Goal: Information Seeking & Learning: Check status

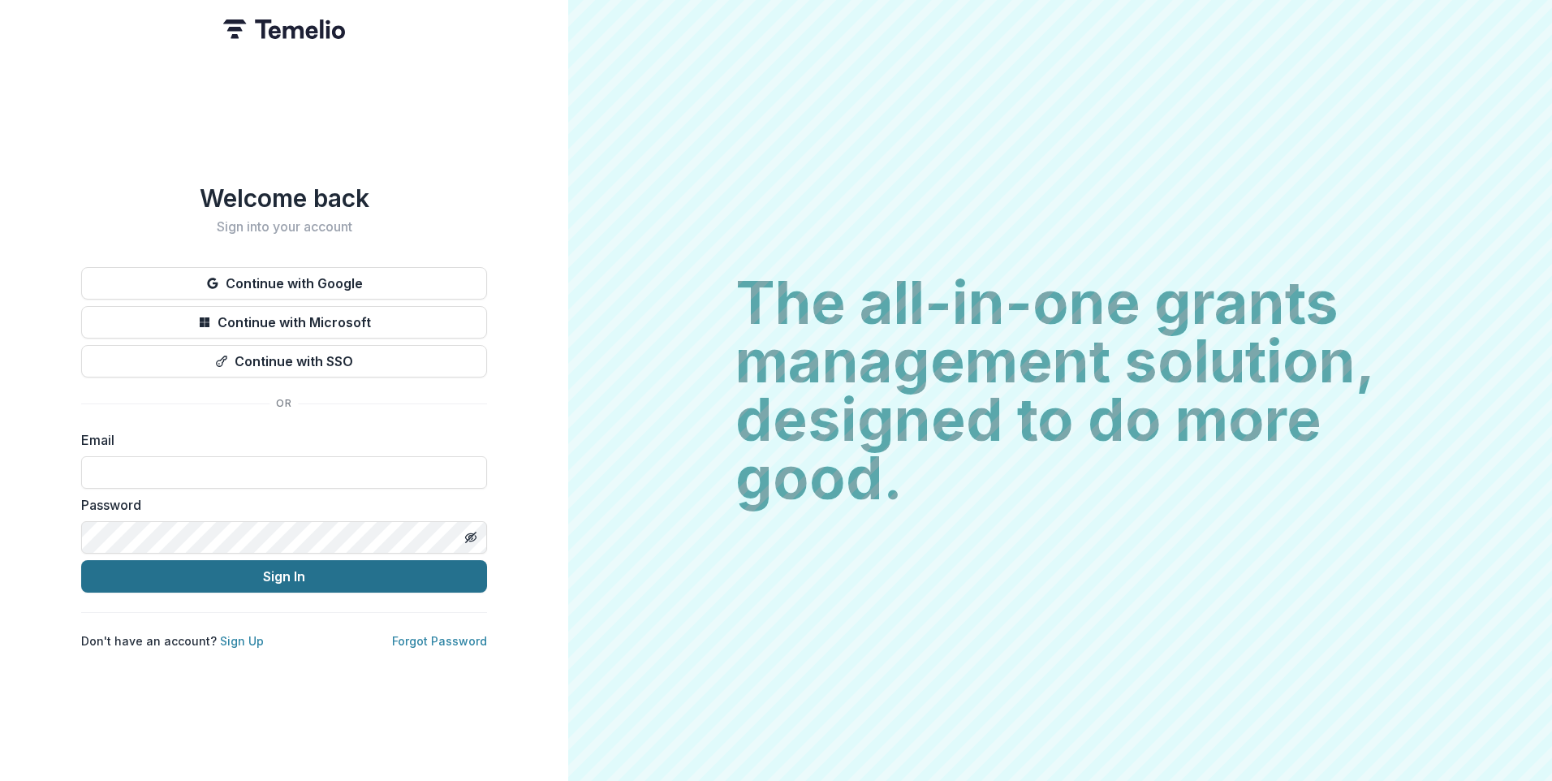
type input "**********"
click at [287, 572] on button "Sign In" at bounding box center [284, 576] width 406 height 32
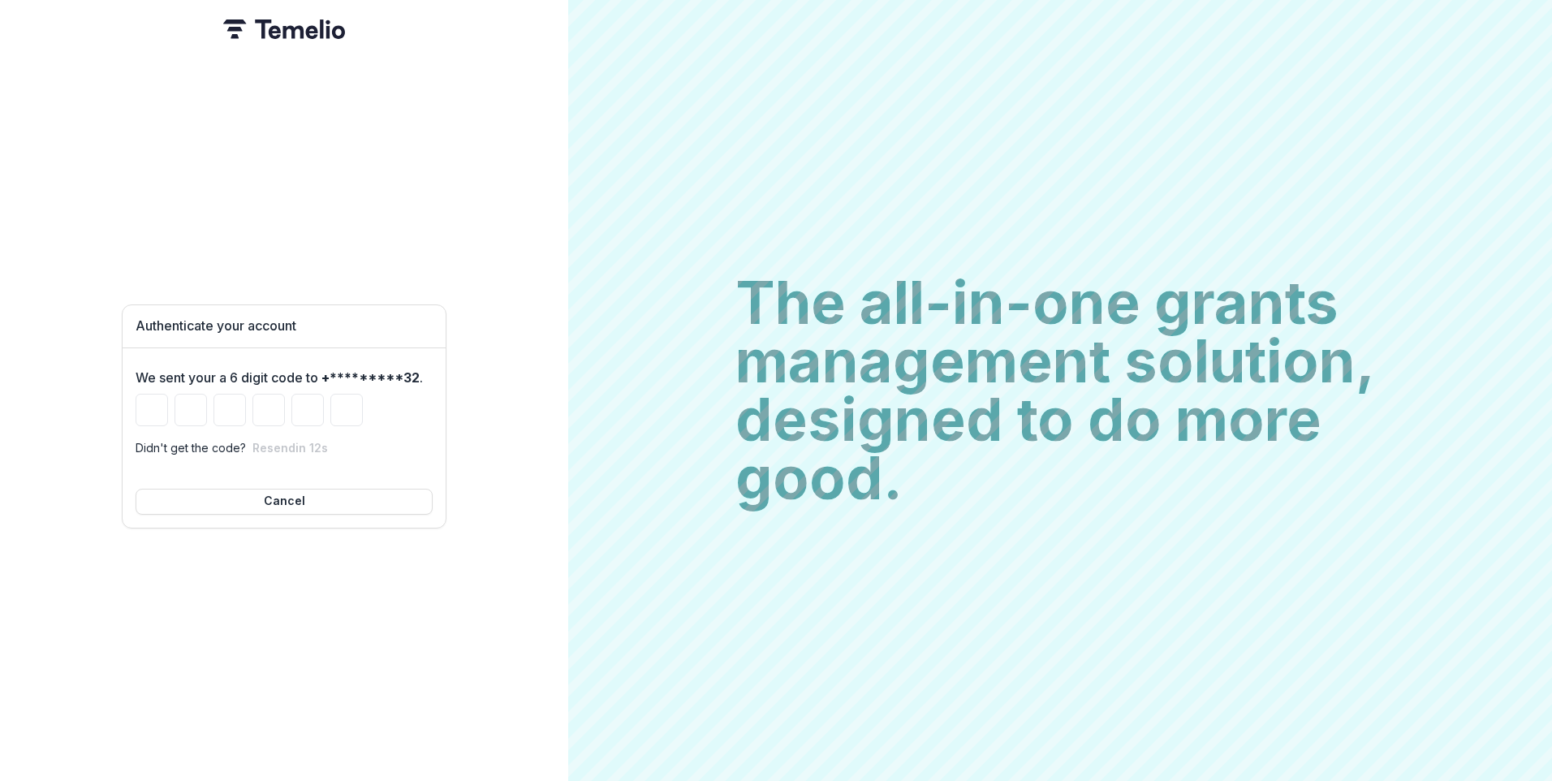
type input "*"
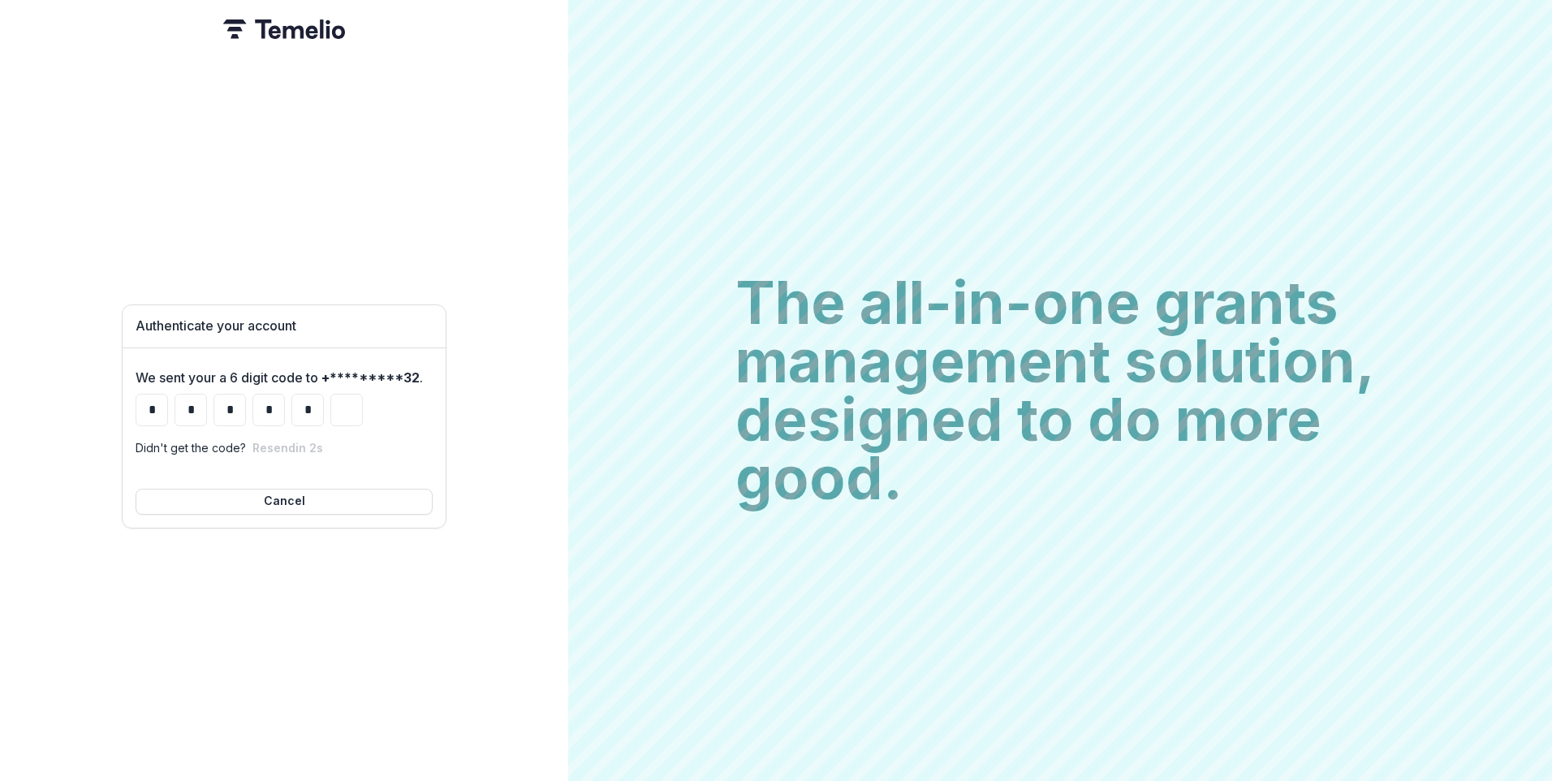
type input "*"
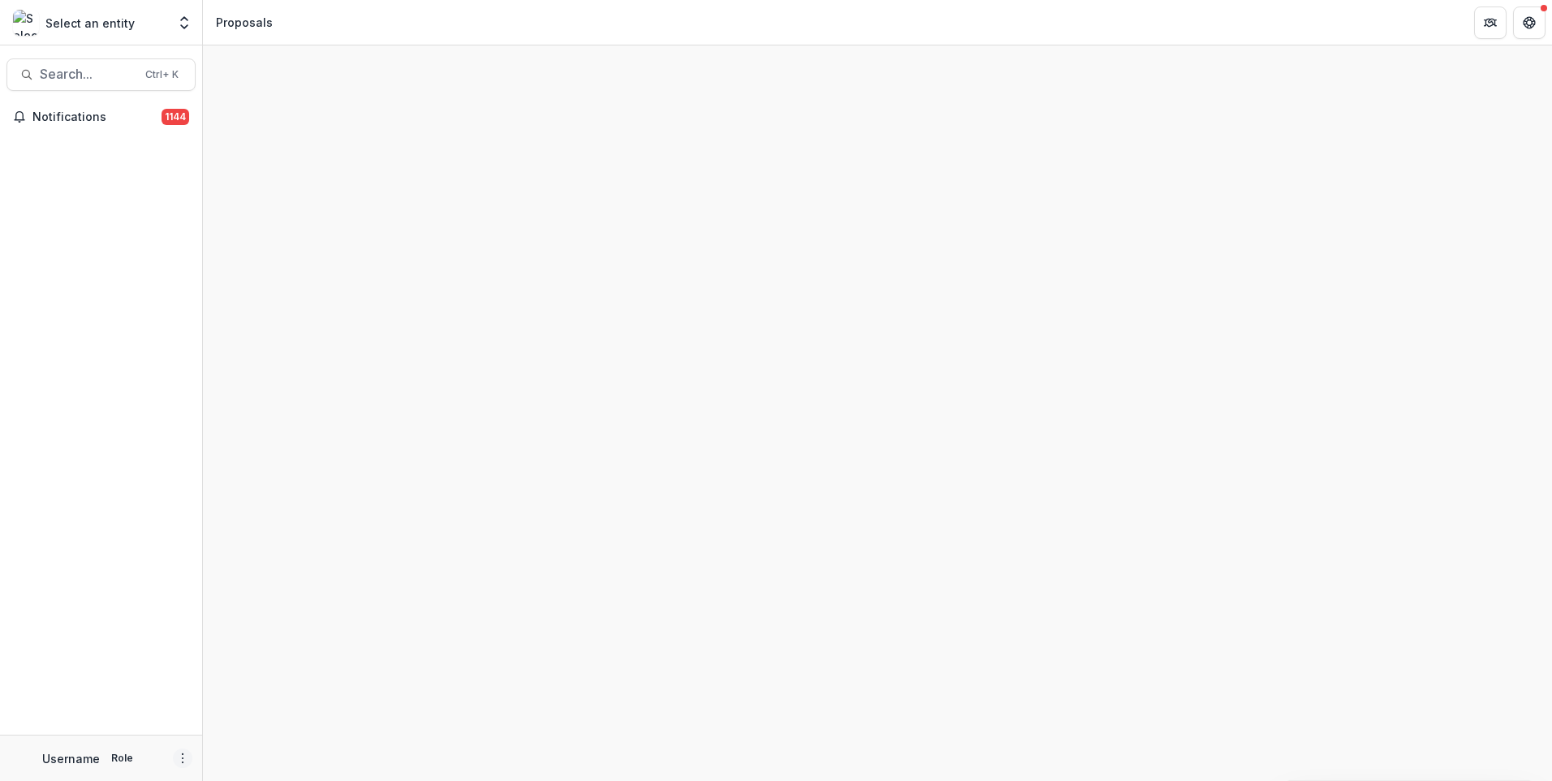
click at [179, 759] on icon "More" at bounding box center [182, 758] width 13 height 13
click at [262, 753] on button "Logout" at bounding box center [290, 750] width 174 height 27
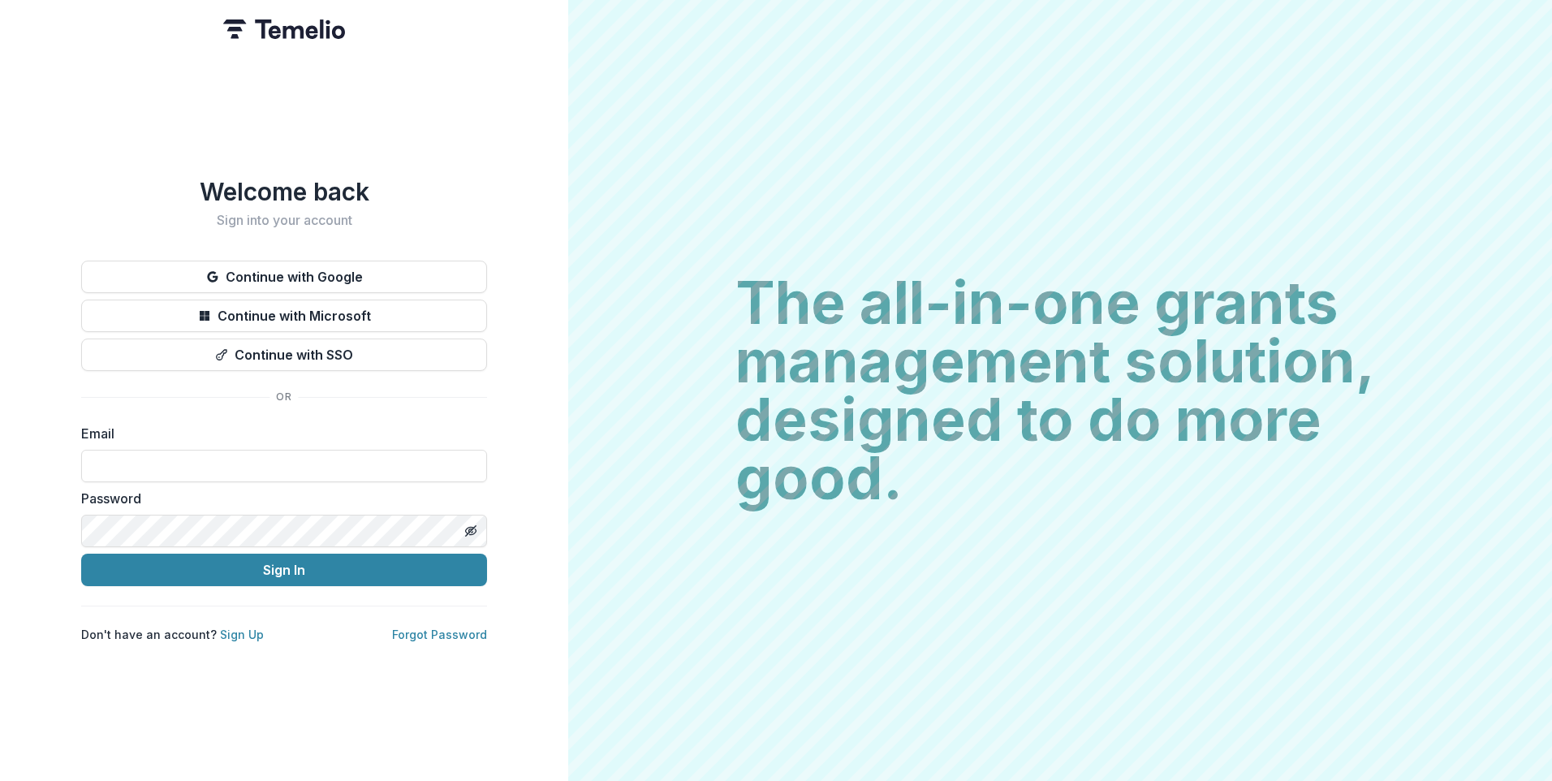
type input "**********"
click at [309, 567] on button "Sign In" at bounding box center [284, 570] width 406 height 32
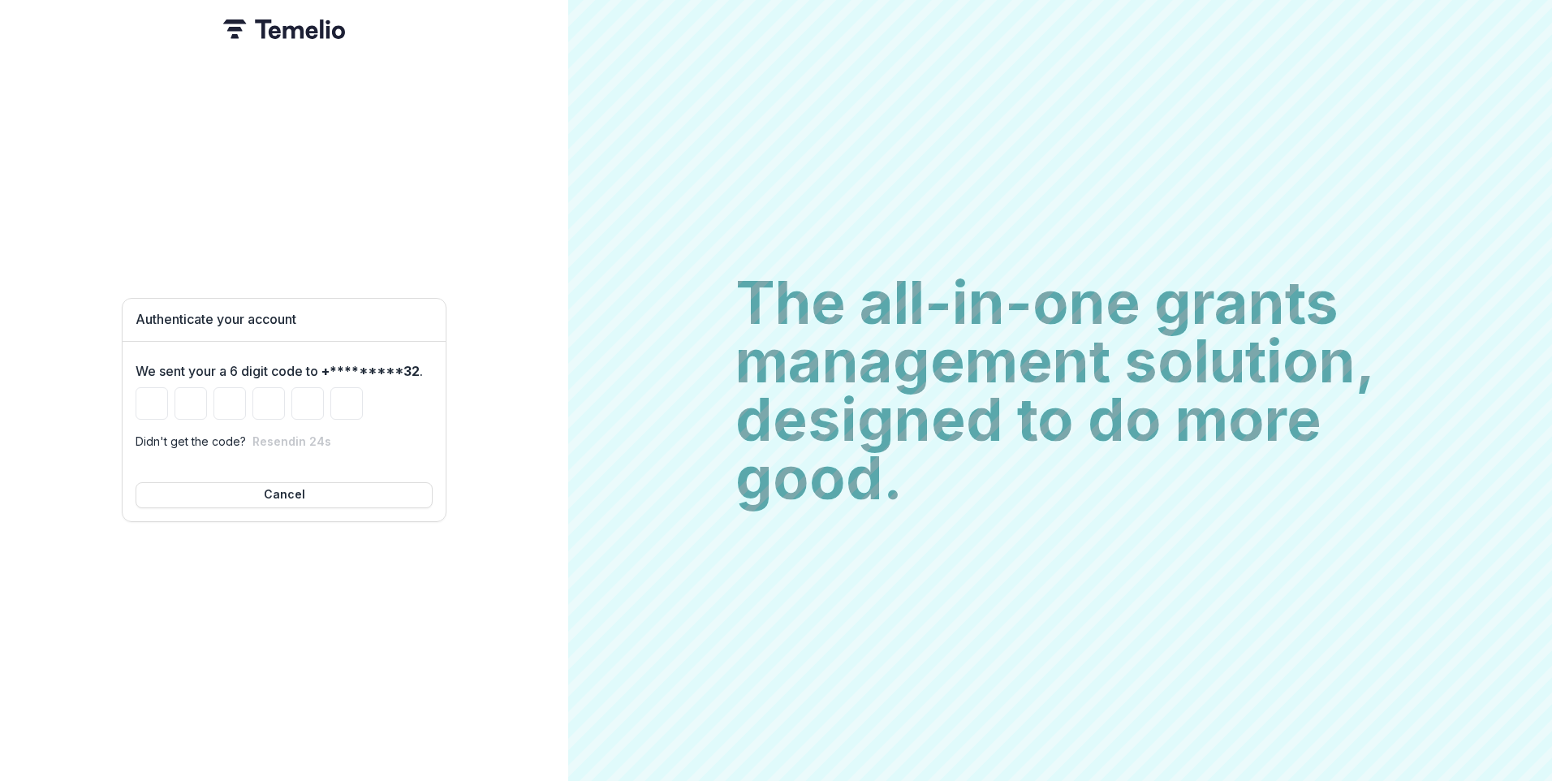
type input "*"
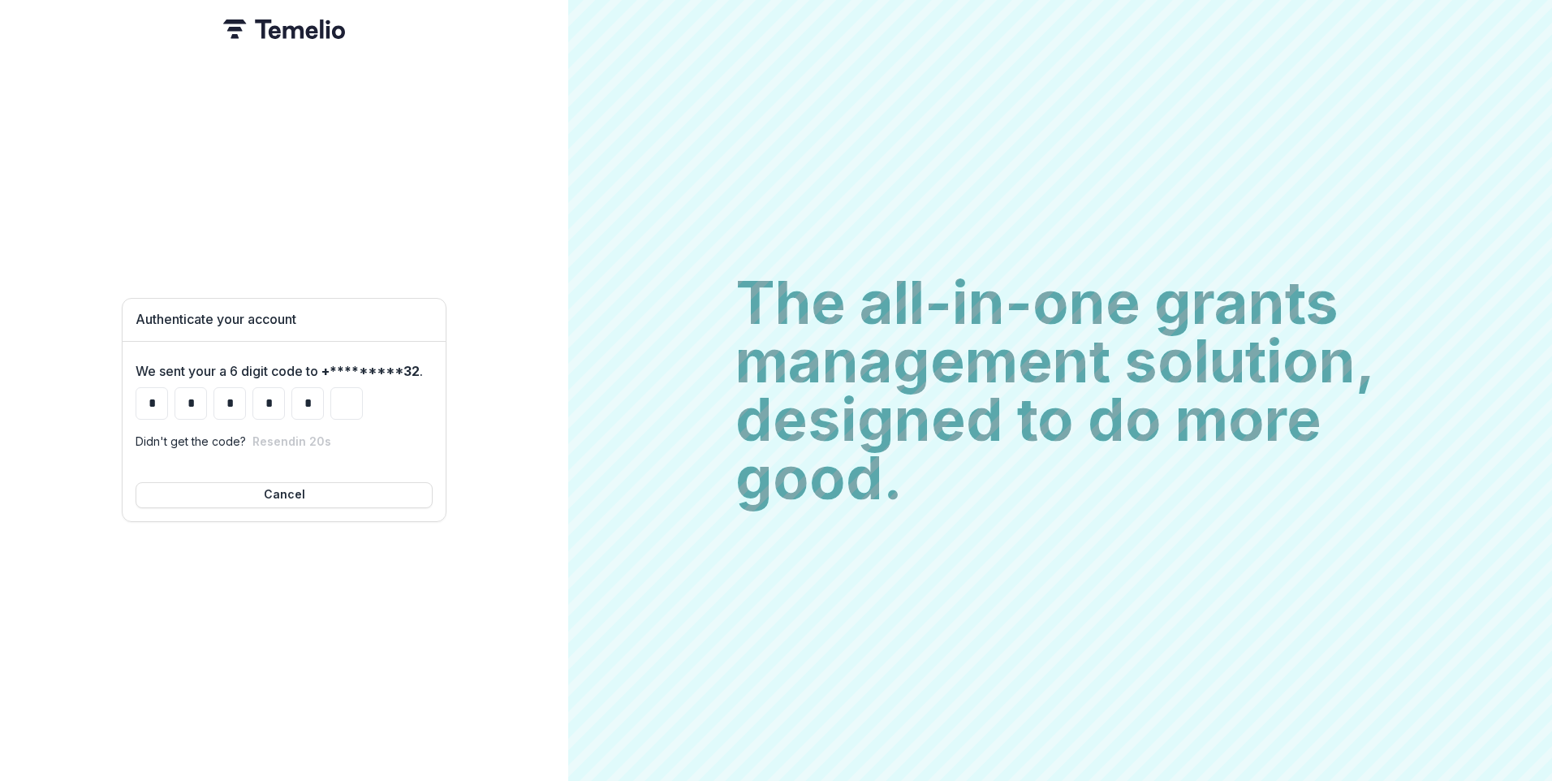
type input "*"
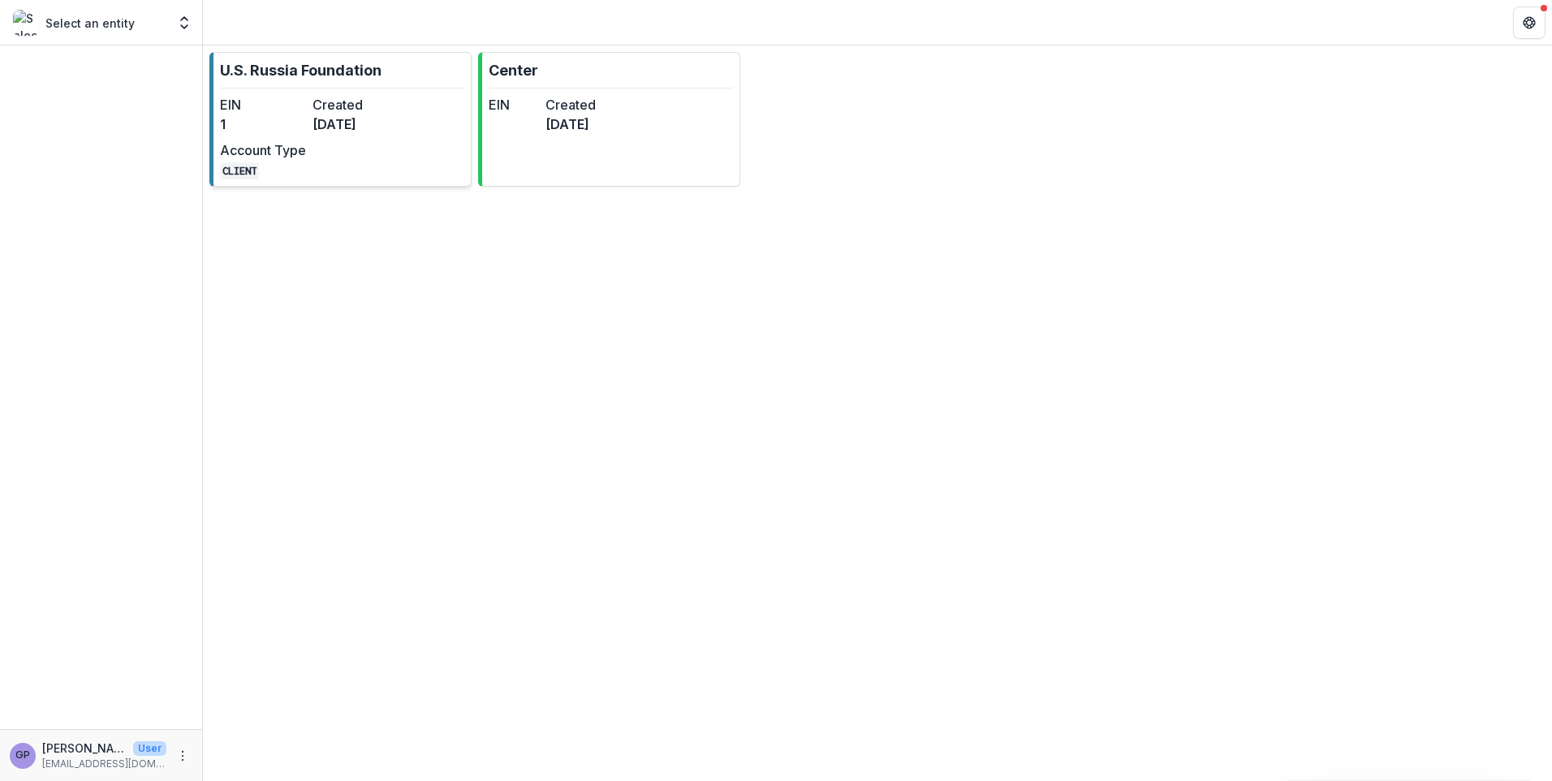
click at [343, 101] on dt "Created" at bounding box center [356, 104] width 86 height 19
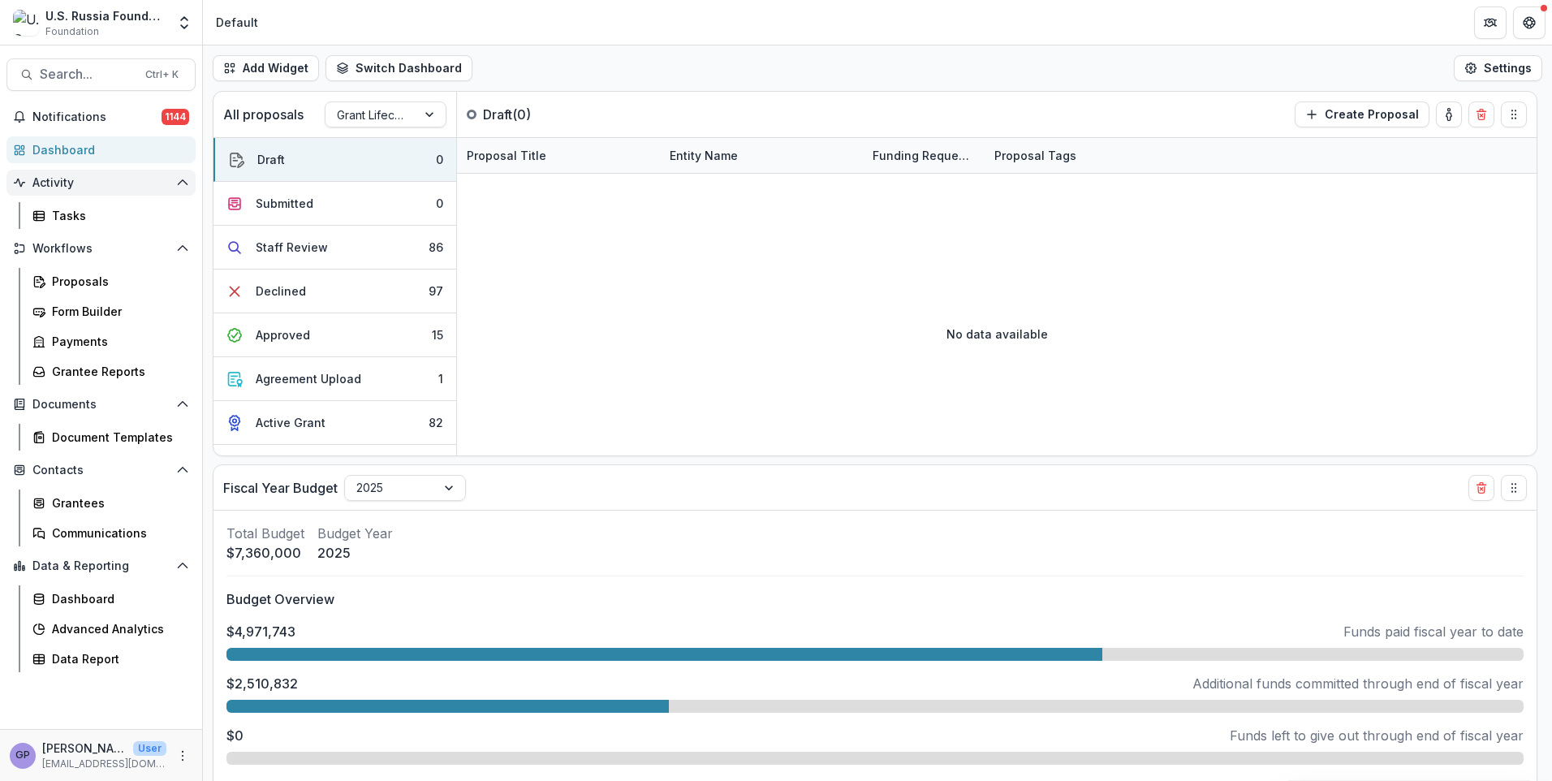
select select "******"
click at [80, 280] on div "Proposals" at bounding box center [117, 281] width 131 height 17
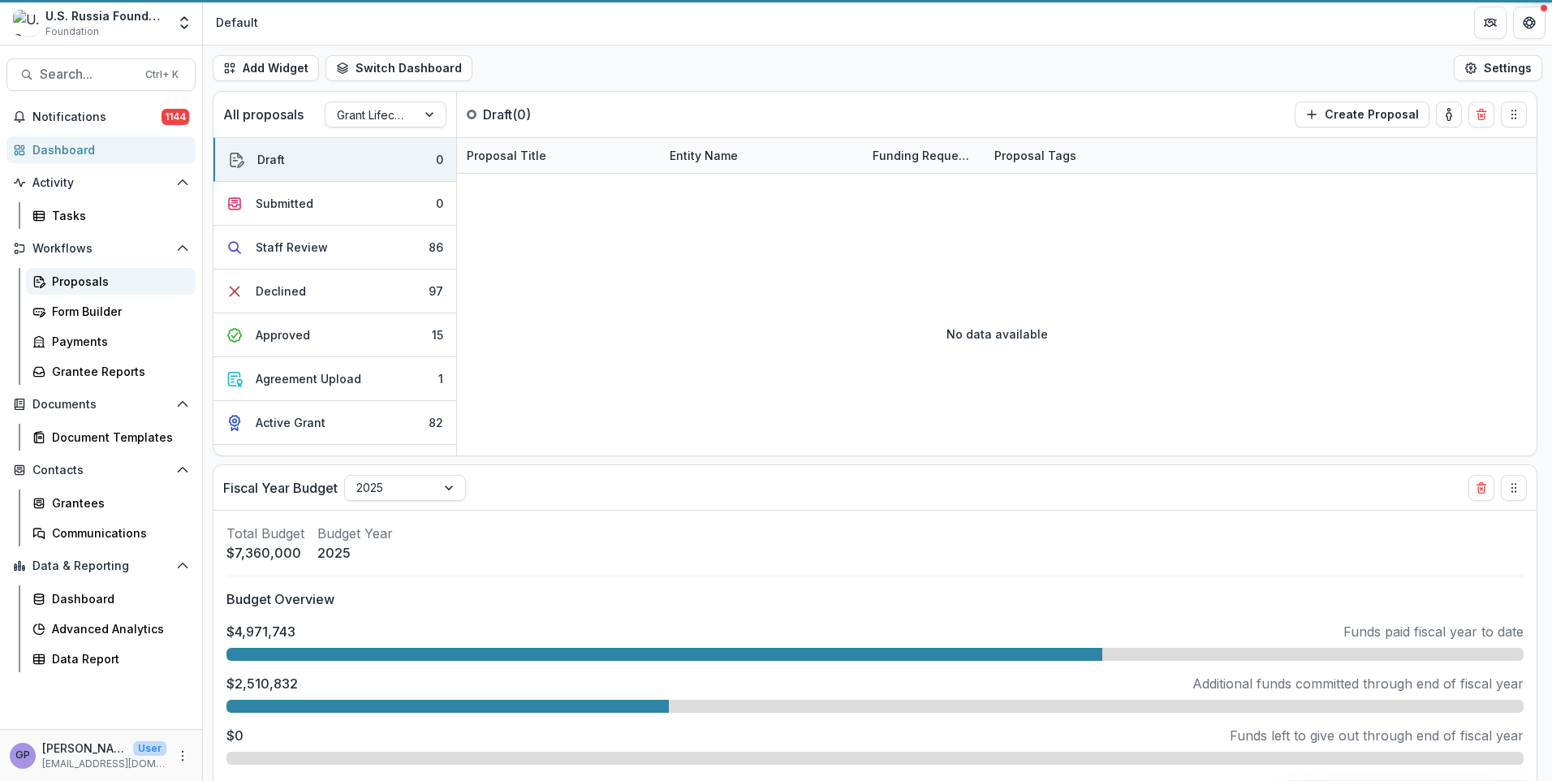
select select "******"
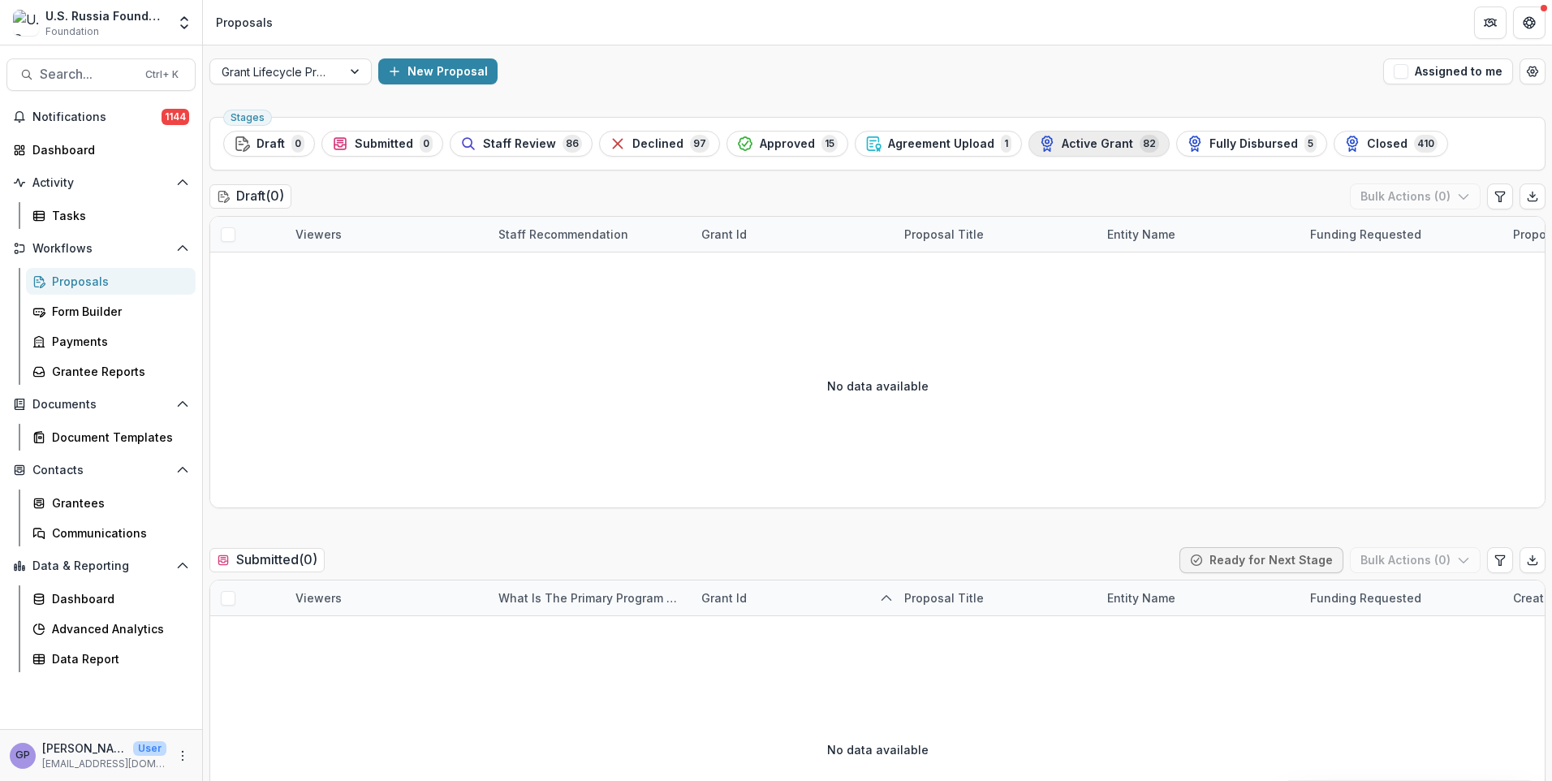
click at [1099, 135] on div "Active Grant 82" at bounding box center [1099, 144] width 120 height 18
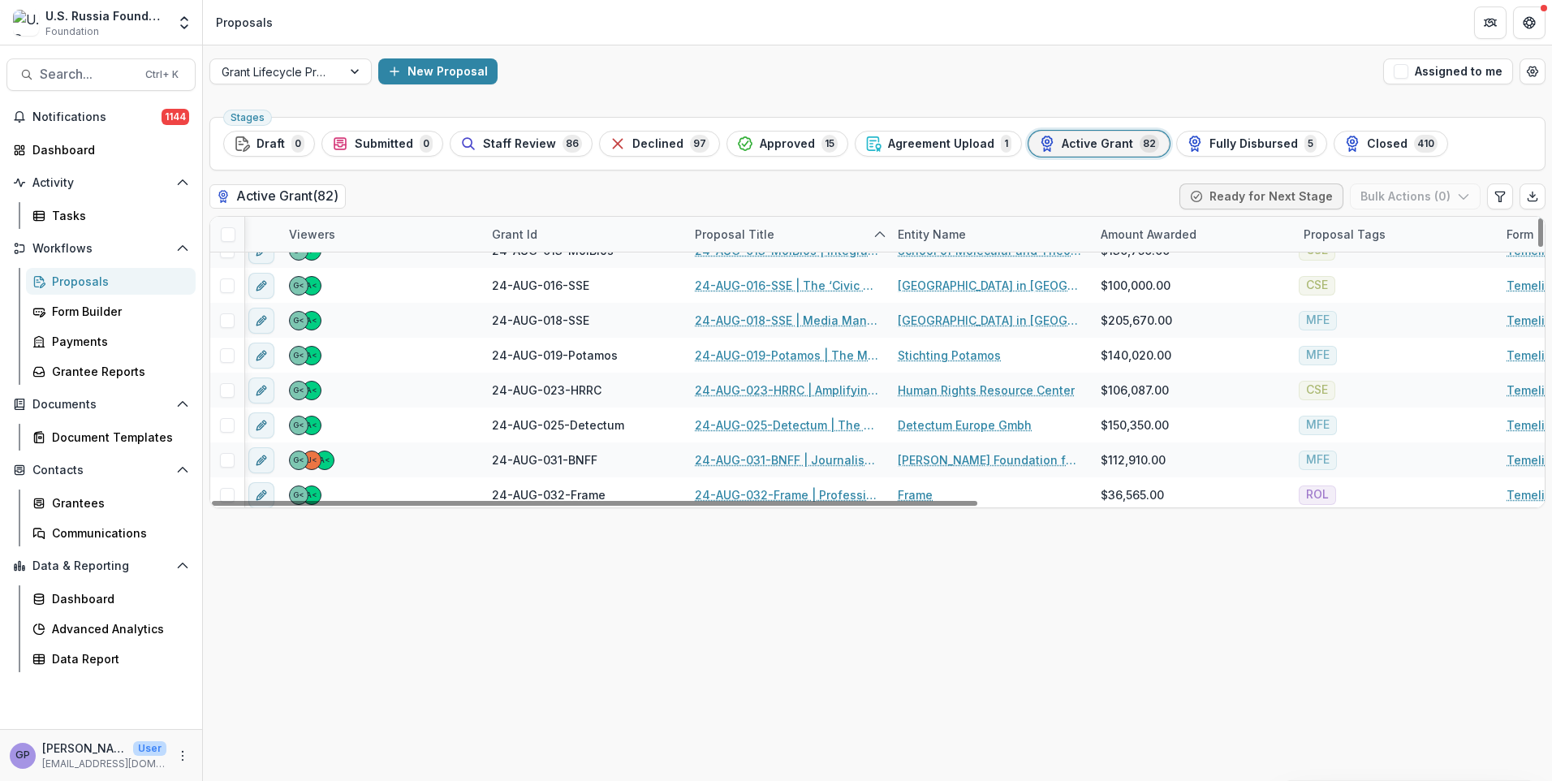
scroll to position [1590, 6]
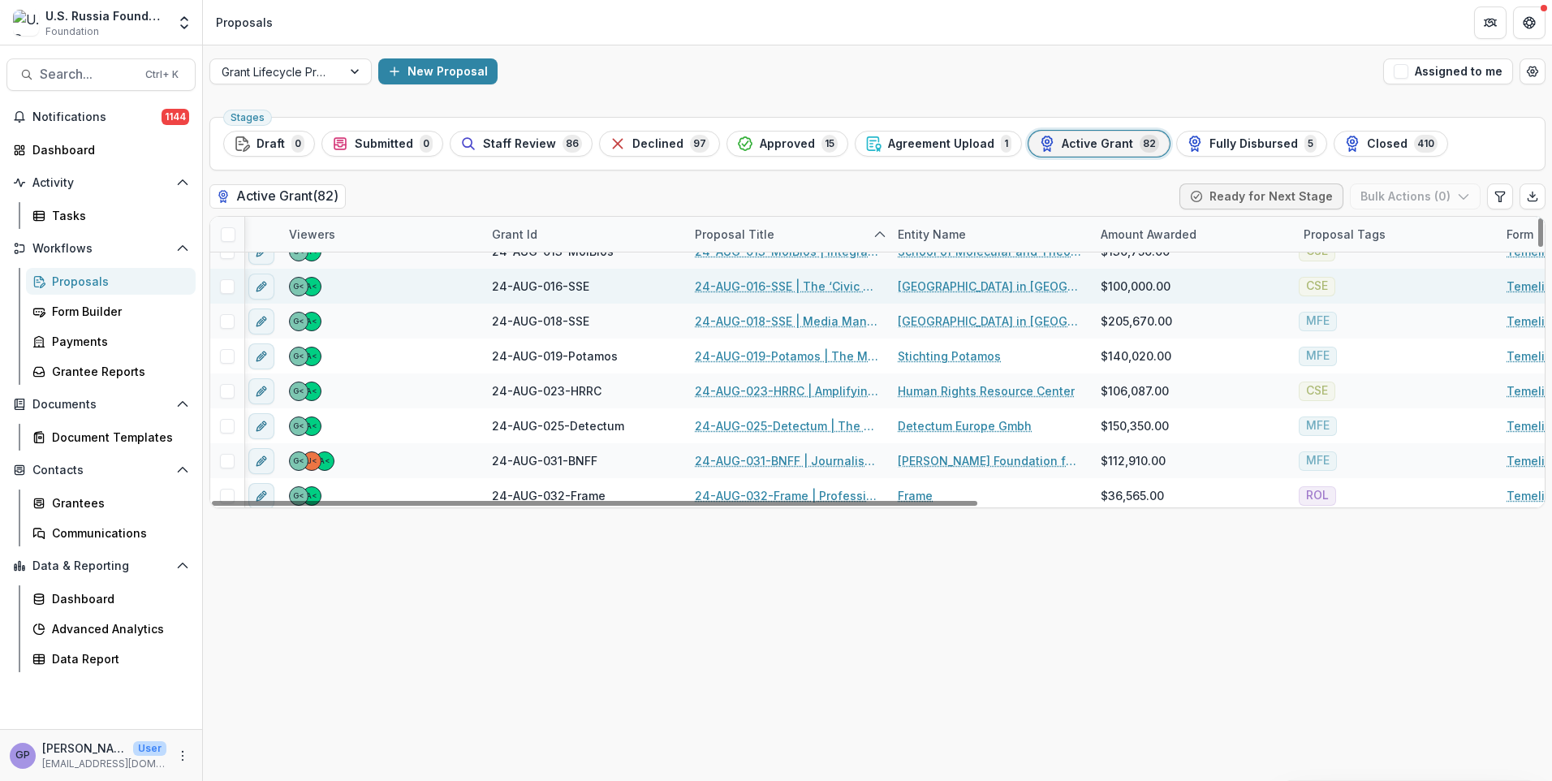
click at [751, 284] on link "24-AUG-016-SSE | The ‘Civic Education for Responsible Citizenship’ 2024-26 Proj…" at bounding box center [786, 286] width 183 height 17
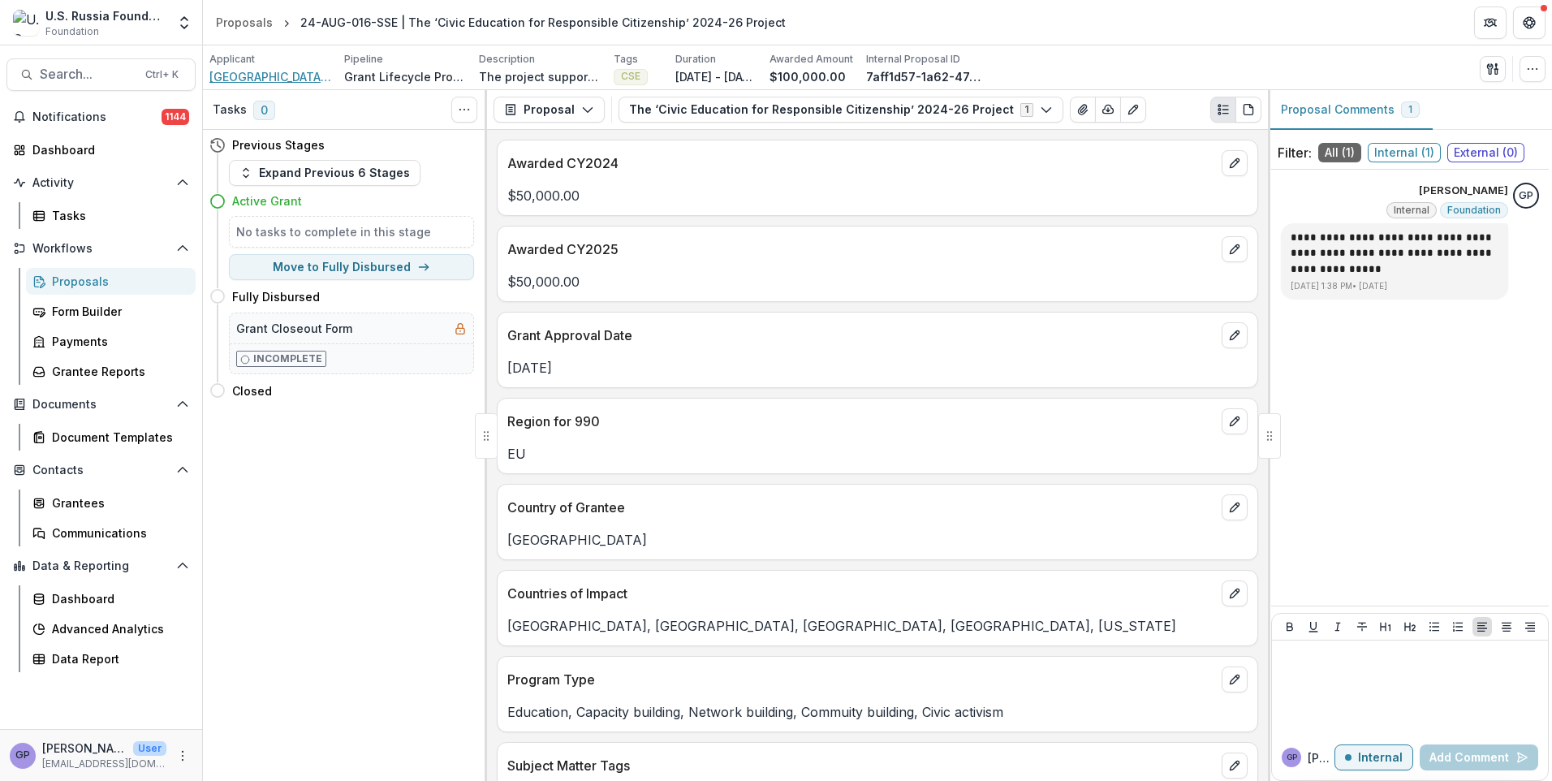
click at [257, 73] on span "[GEOGRAPHIC_DATA] in [GEOGRAPHIC_DATA]" at bounding box center [270, 76] width 122 height 17
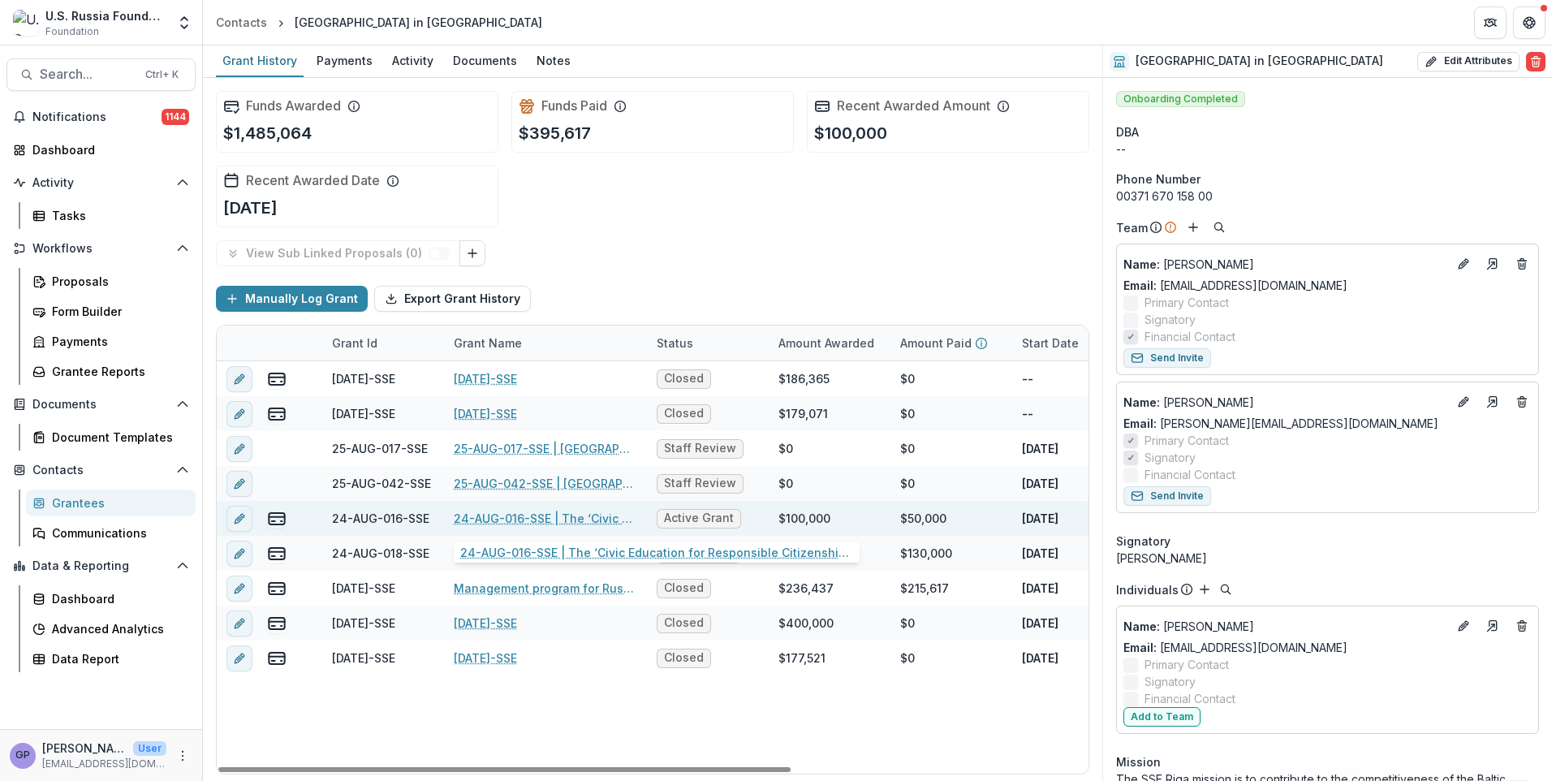
click at [497, 520] on link "24-AUG-016-SSE | The ‘Civic Education for Responsible Citizenship’ 2024-26 Proj…" at bounding box center [545, 518] width 183 height 17
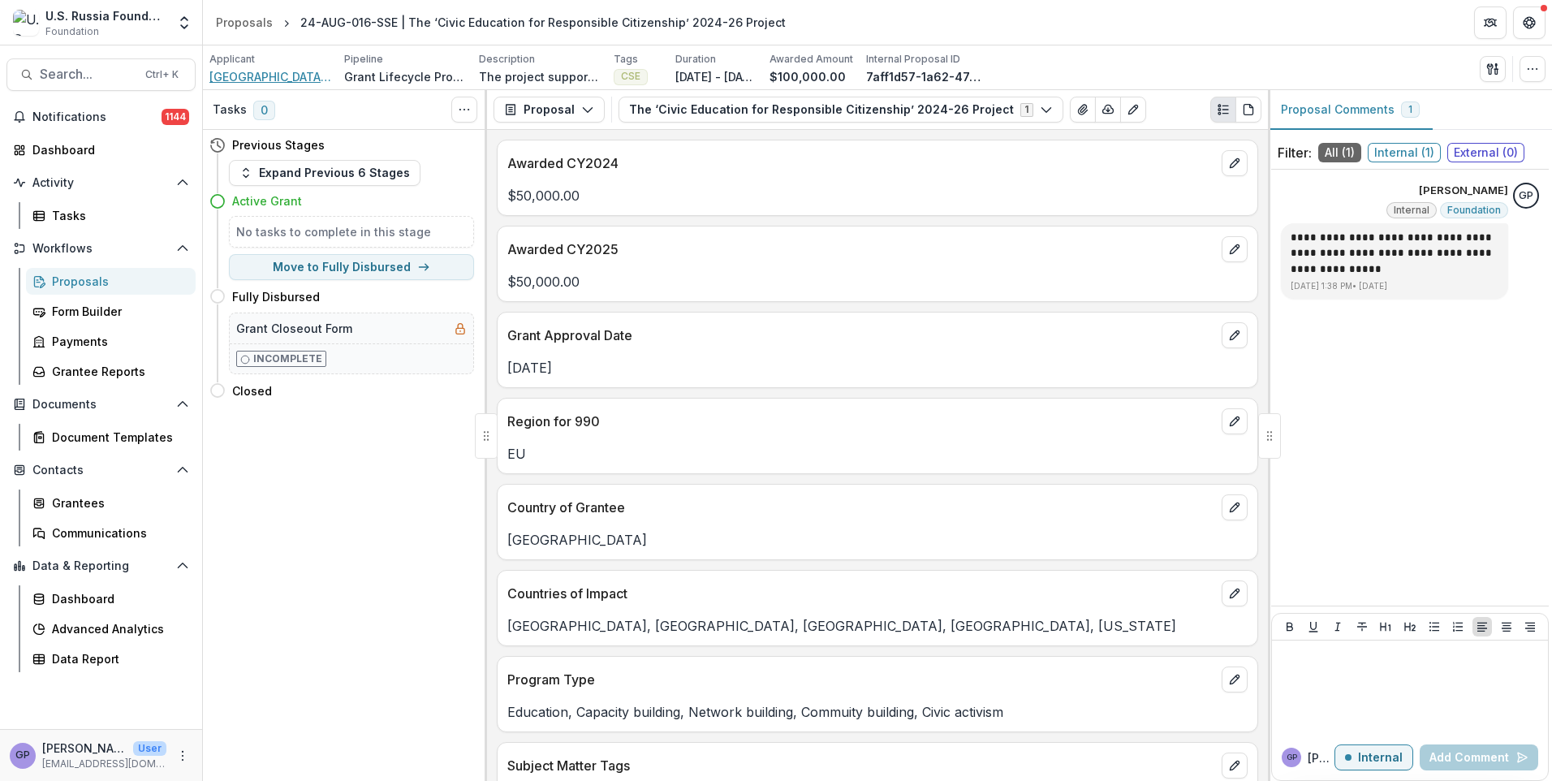
click at [261, 81] on span "[GEOGRAPHIC_DATA] in [GEOGRAPHIC_DATA]" at bounding box center [270, 76] width 122 height 17
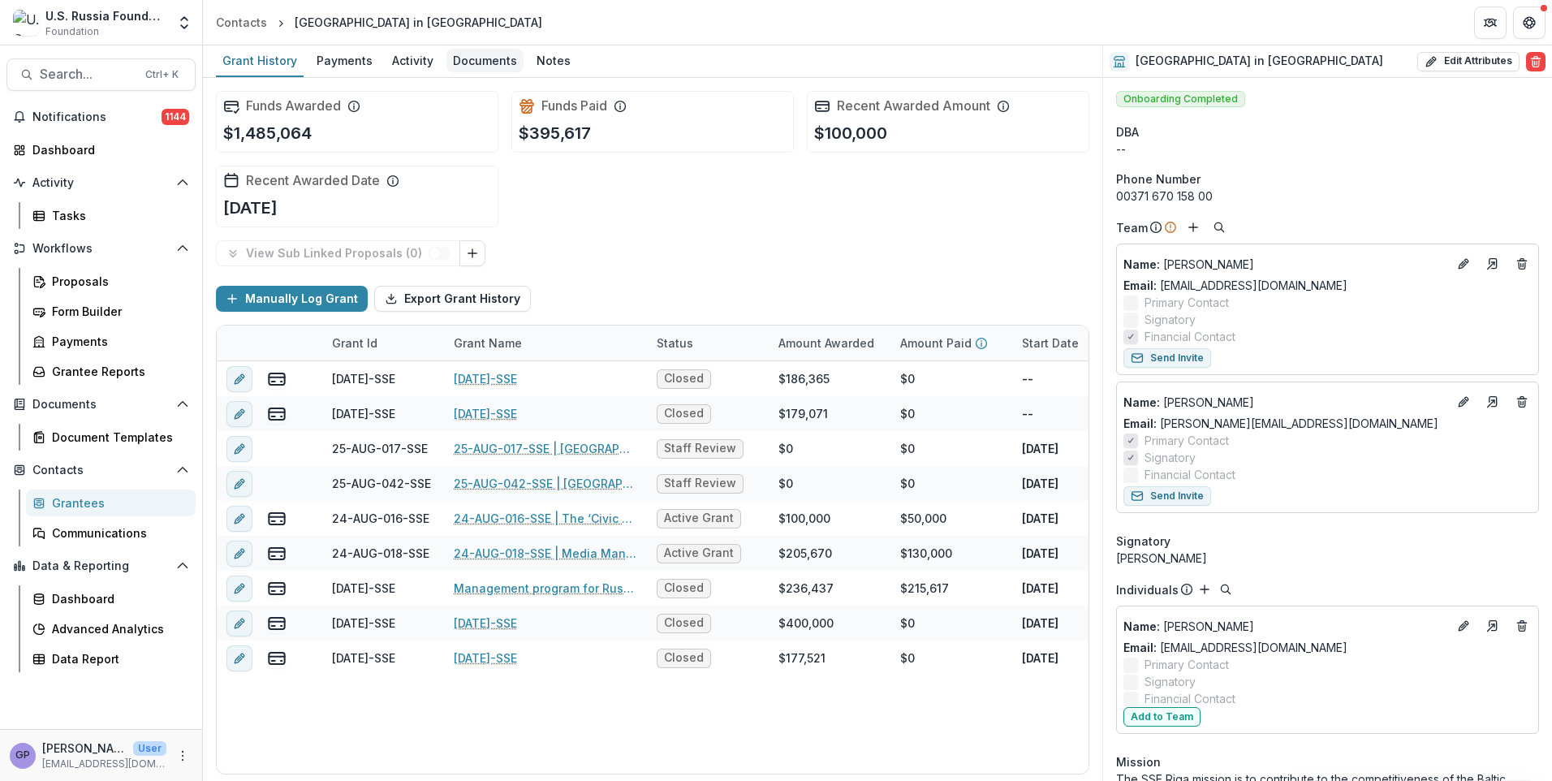
click at [466, 63] on div "Documents" at bounding box center [485, 61] width 77 height 24
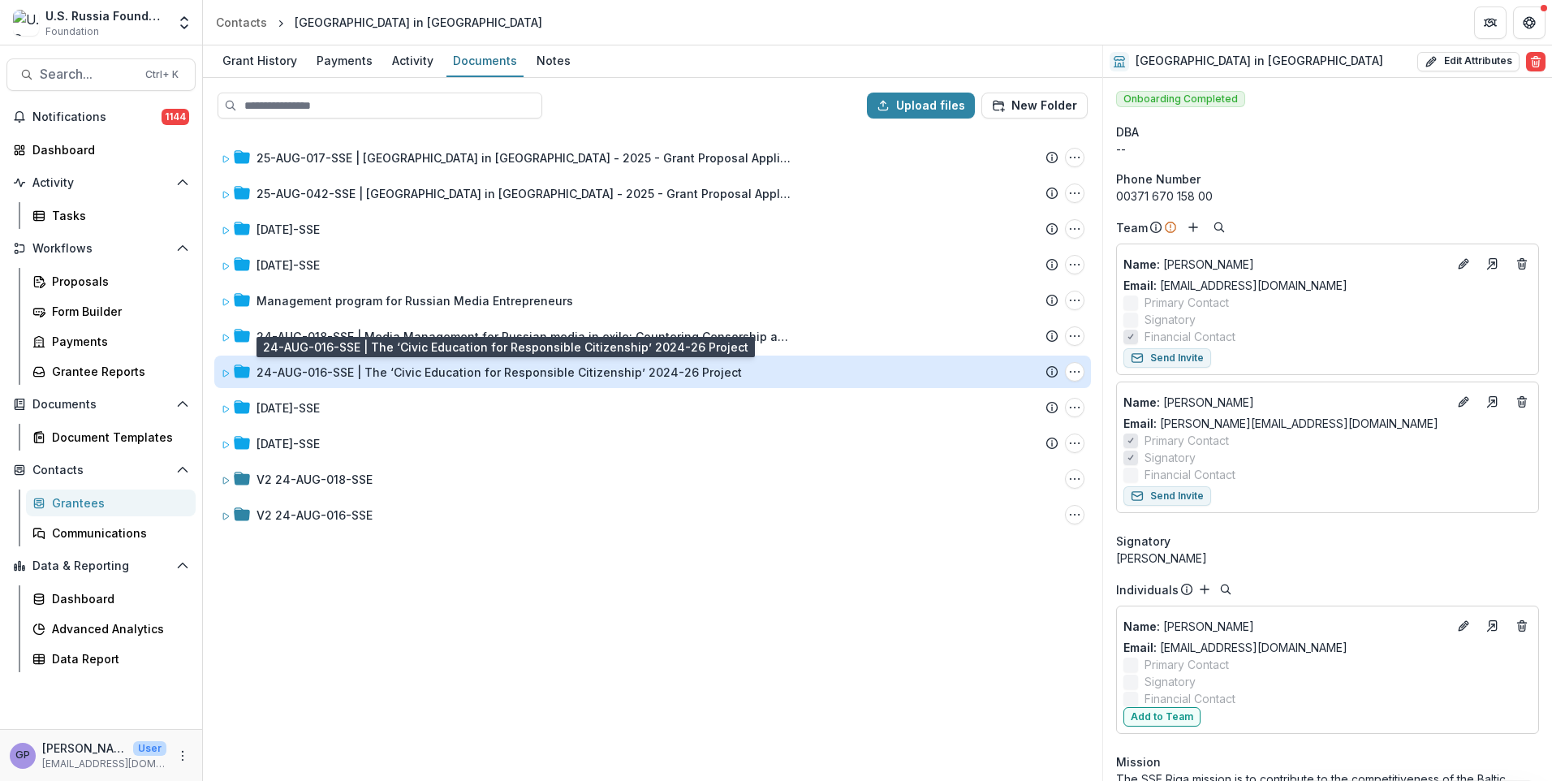
click at [462, 376] on div "24-AUG-016-SSE | The ‘Civic Education for Responsible Citizenship’ 2024-26 Proj…" at bounding box center [499, 372] width 485 height 17
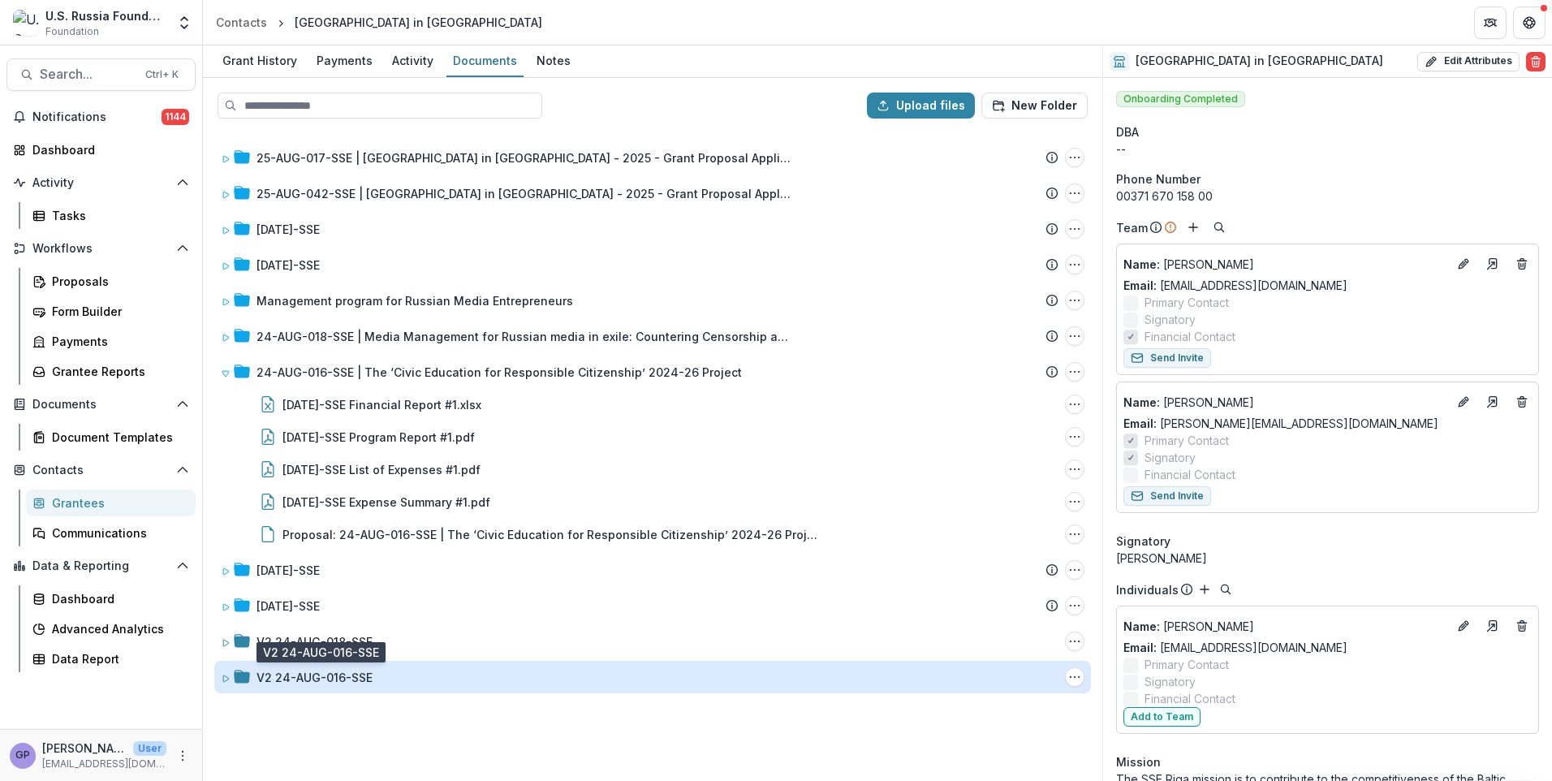
click at [322, 675] on div "V2 24-AUG-016-SSE" at bounding box center [315, 677] width 116 height 17
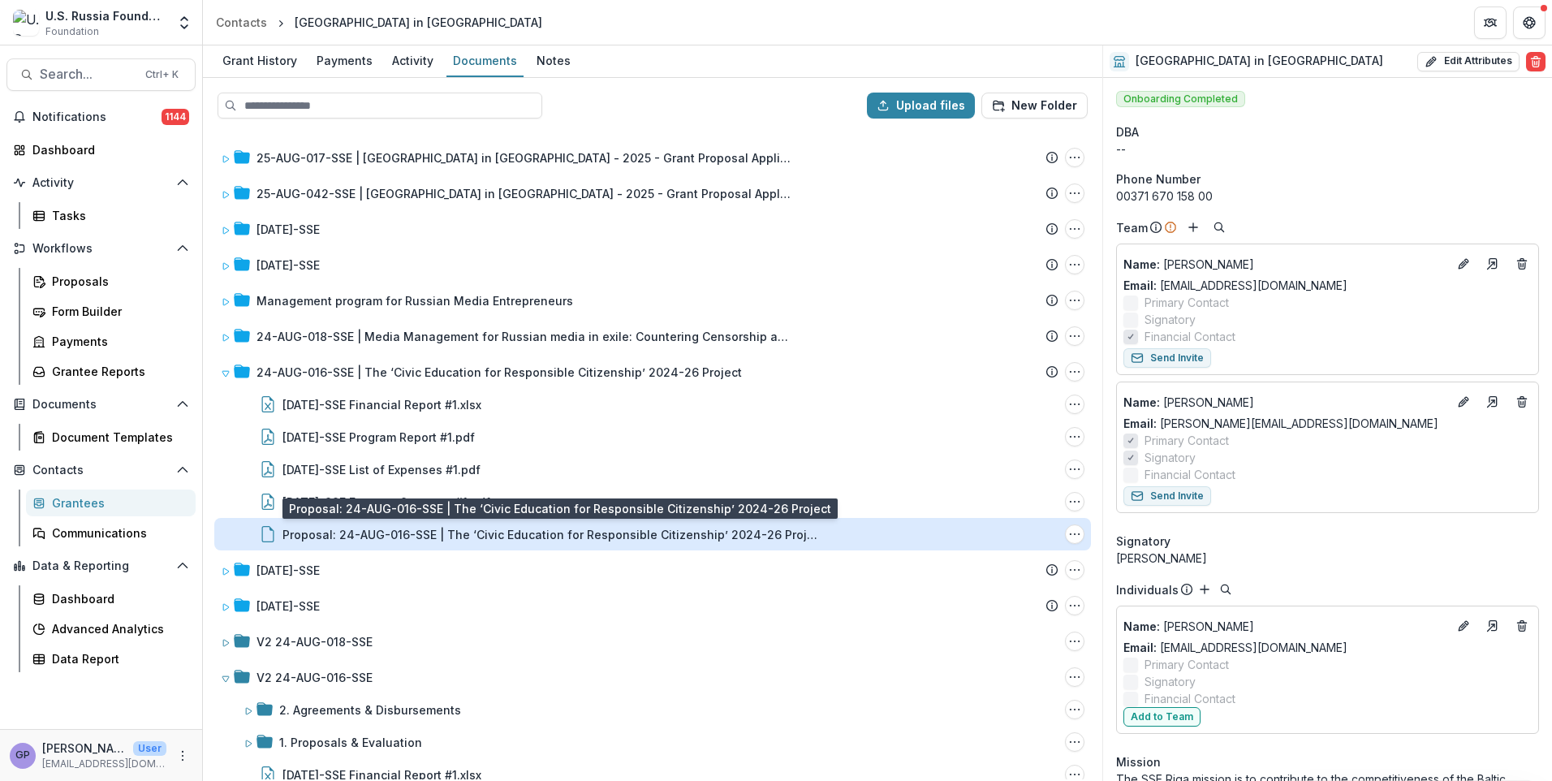
scroll to position [119, 0]
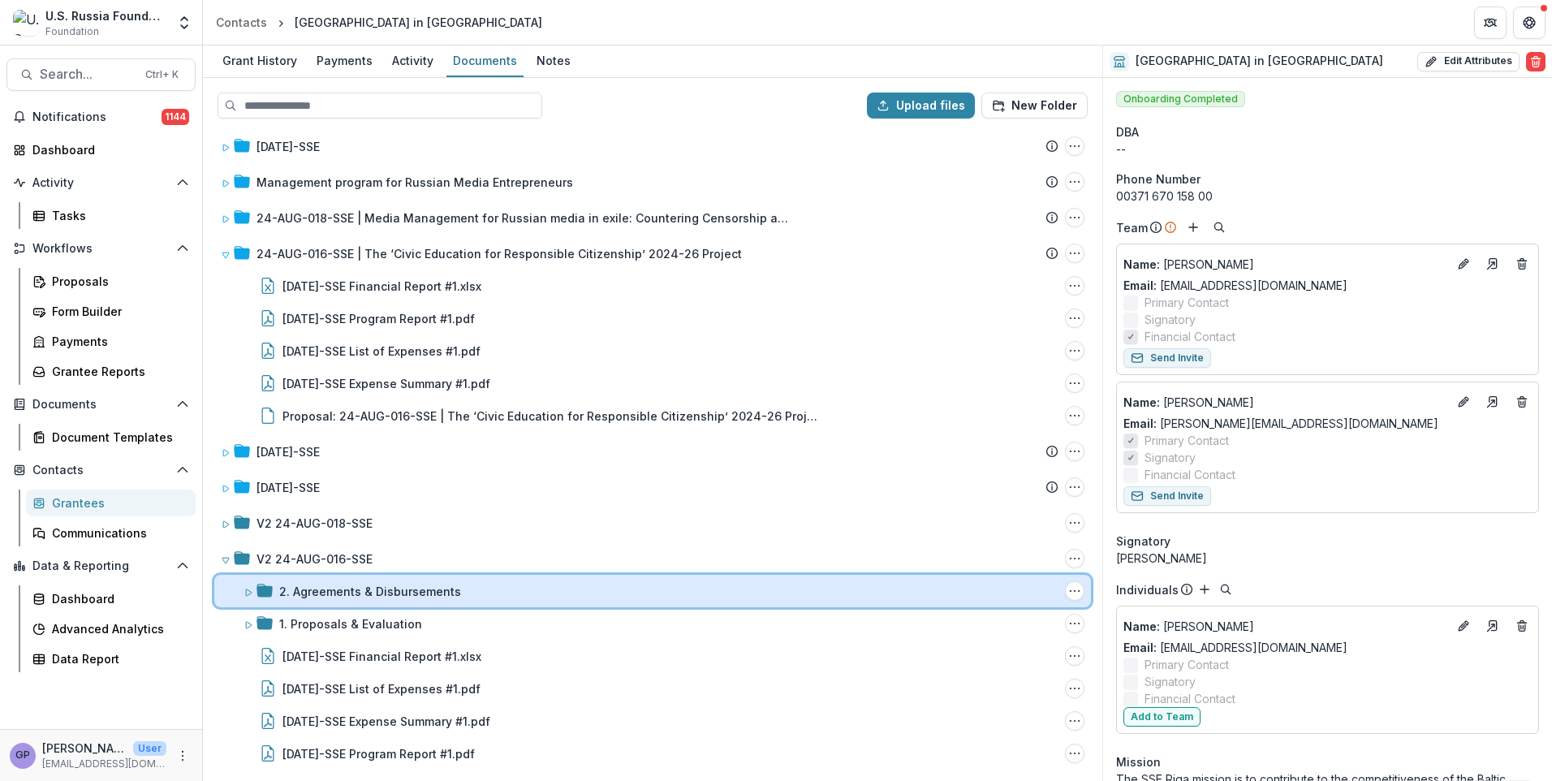
click at [248, 595] on icon at bounding box center [249, 592] width 6 height 6
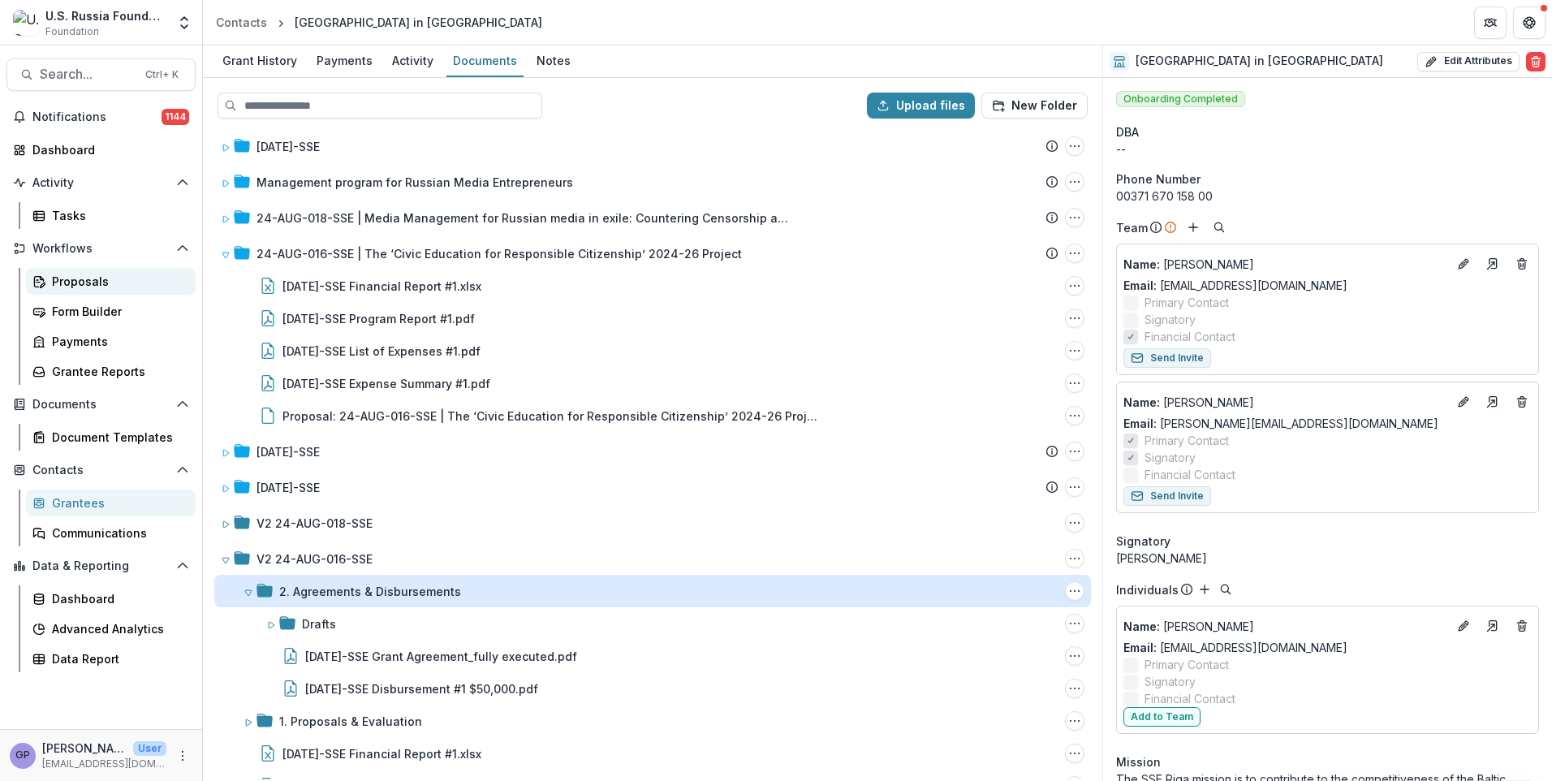
click at [74, 279] on div "Proposals" at bounding box center [117, 281] width 131 height 17
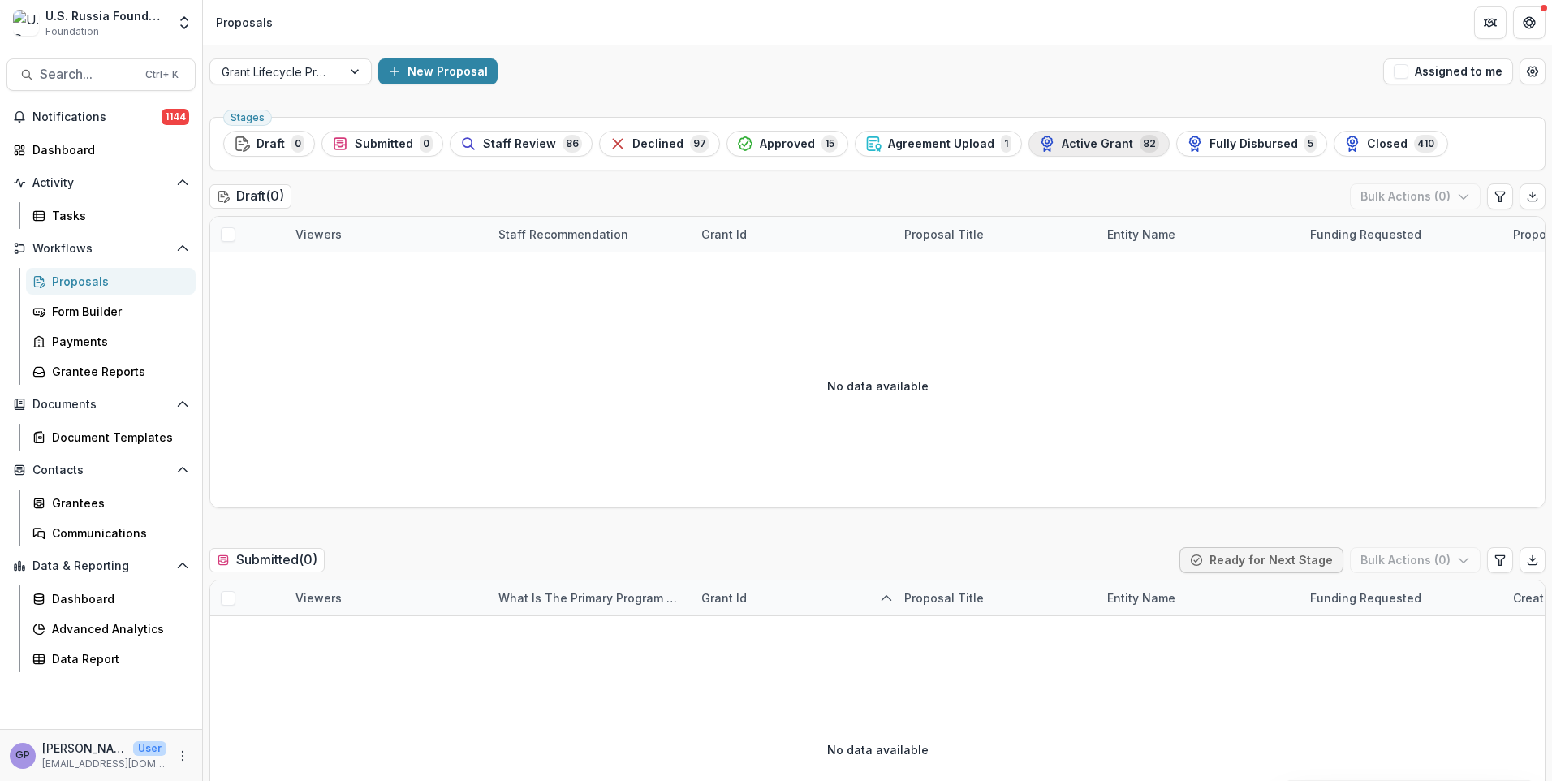
click at [1070, 144] on span "Active Grant" at bounding box center [1097, 144] width 71 height 14
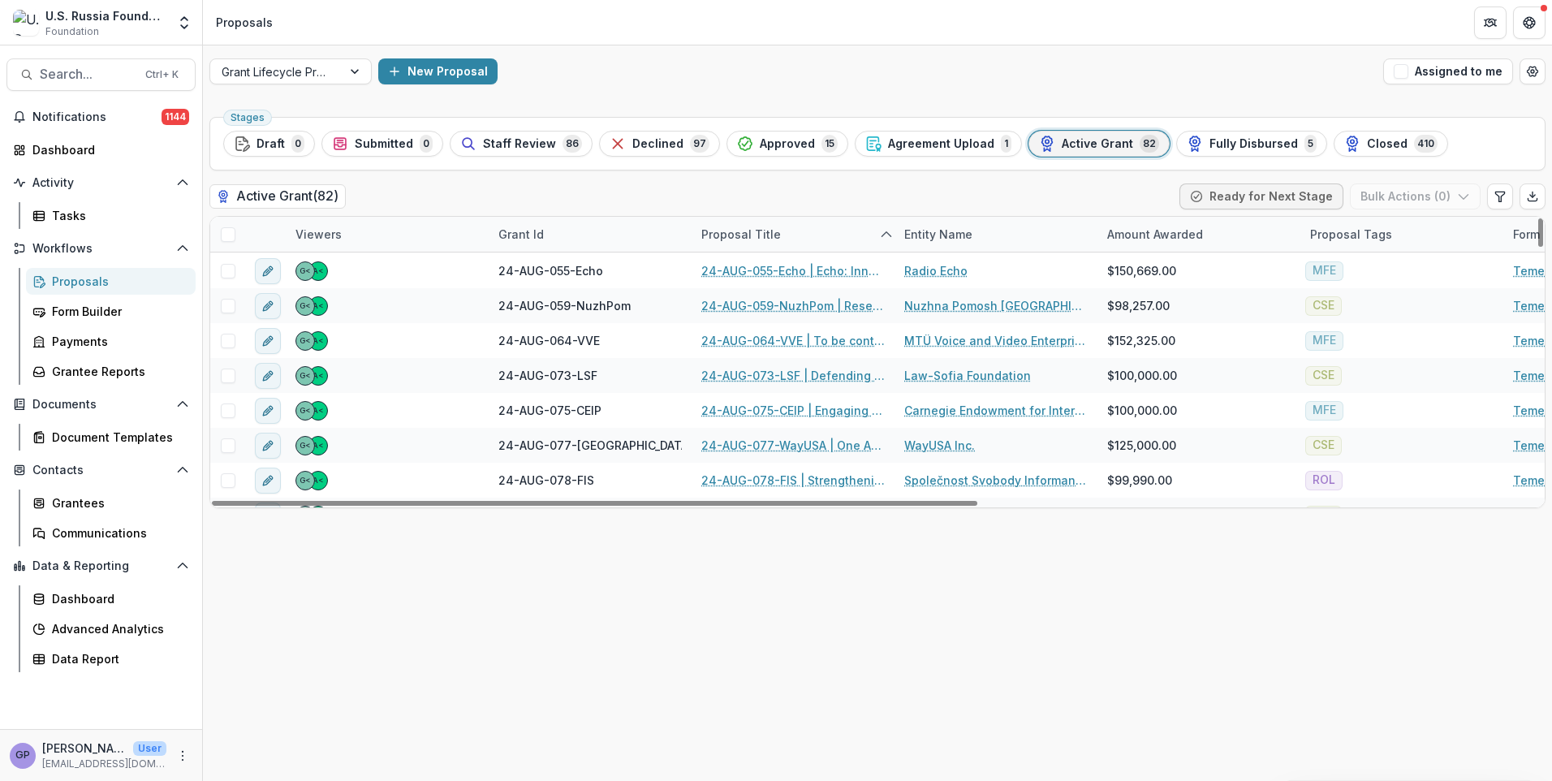
scroll to position [2608, 0]
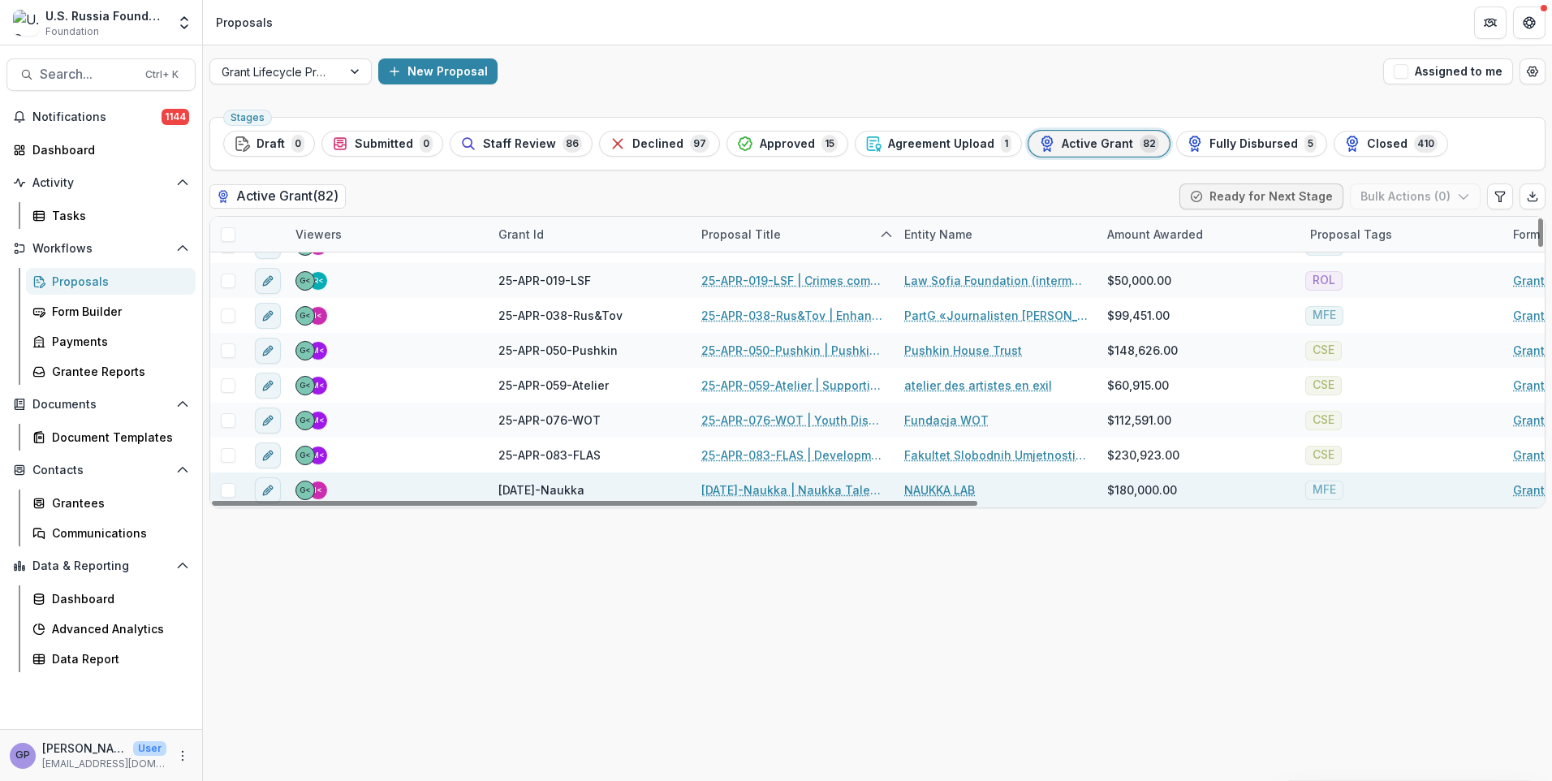
click at [773, 491] on link "[DATE]-Naukka | Naukka Talents: Empowering Russian STEM Professionals for Globa…" at bounding box center [792, 489] width 183 height 17
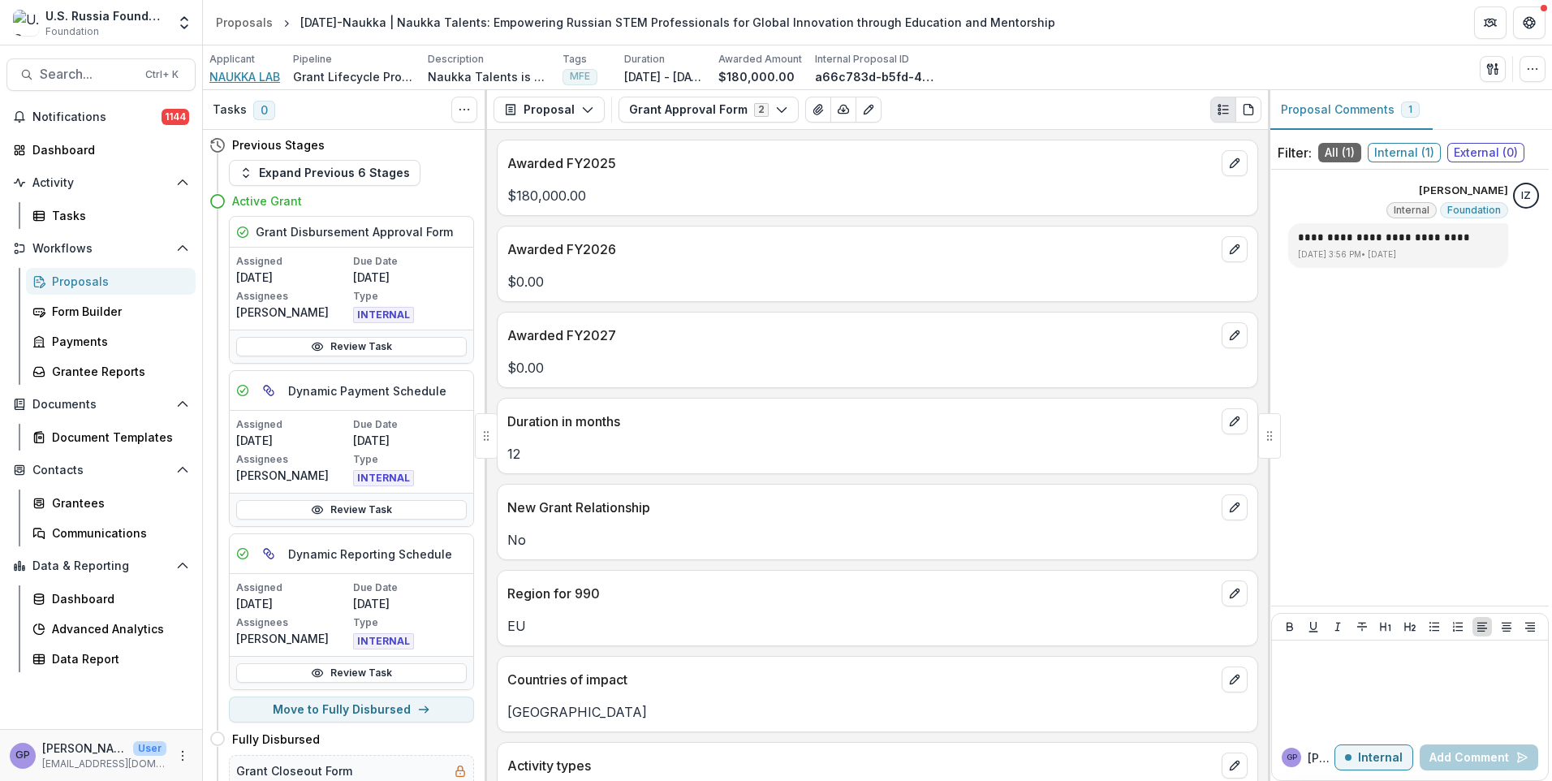
click at [244, 76] on span "NAUKKA LAB" at bounding box center [244, 76] width 71 height 17
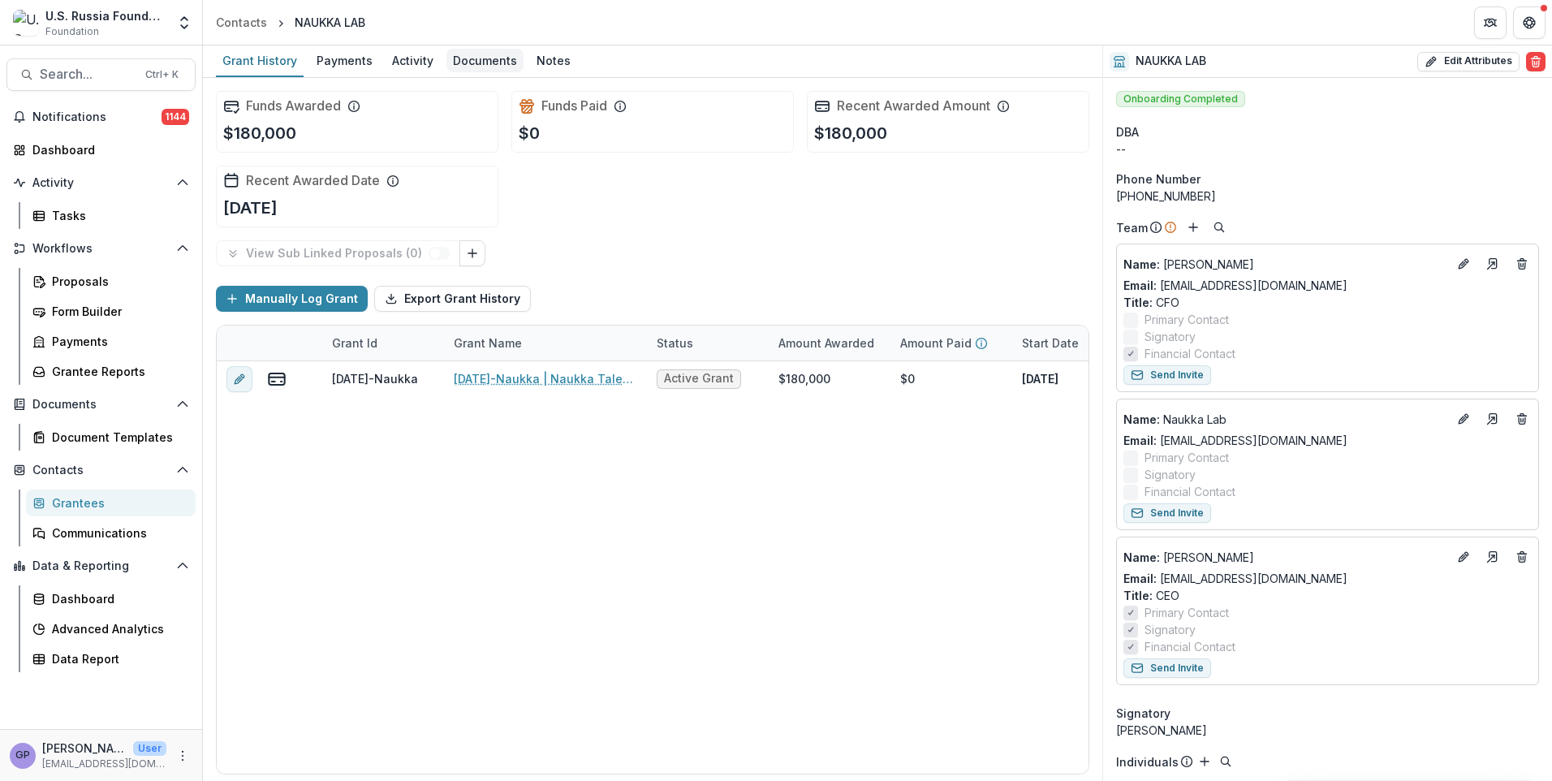
click at [475, 56] on div "Documents" at bounding box center [485, 61] width 77 height 24
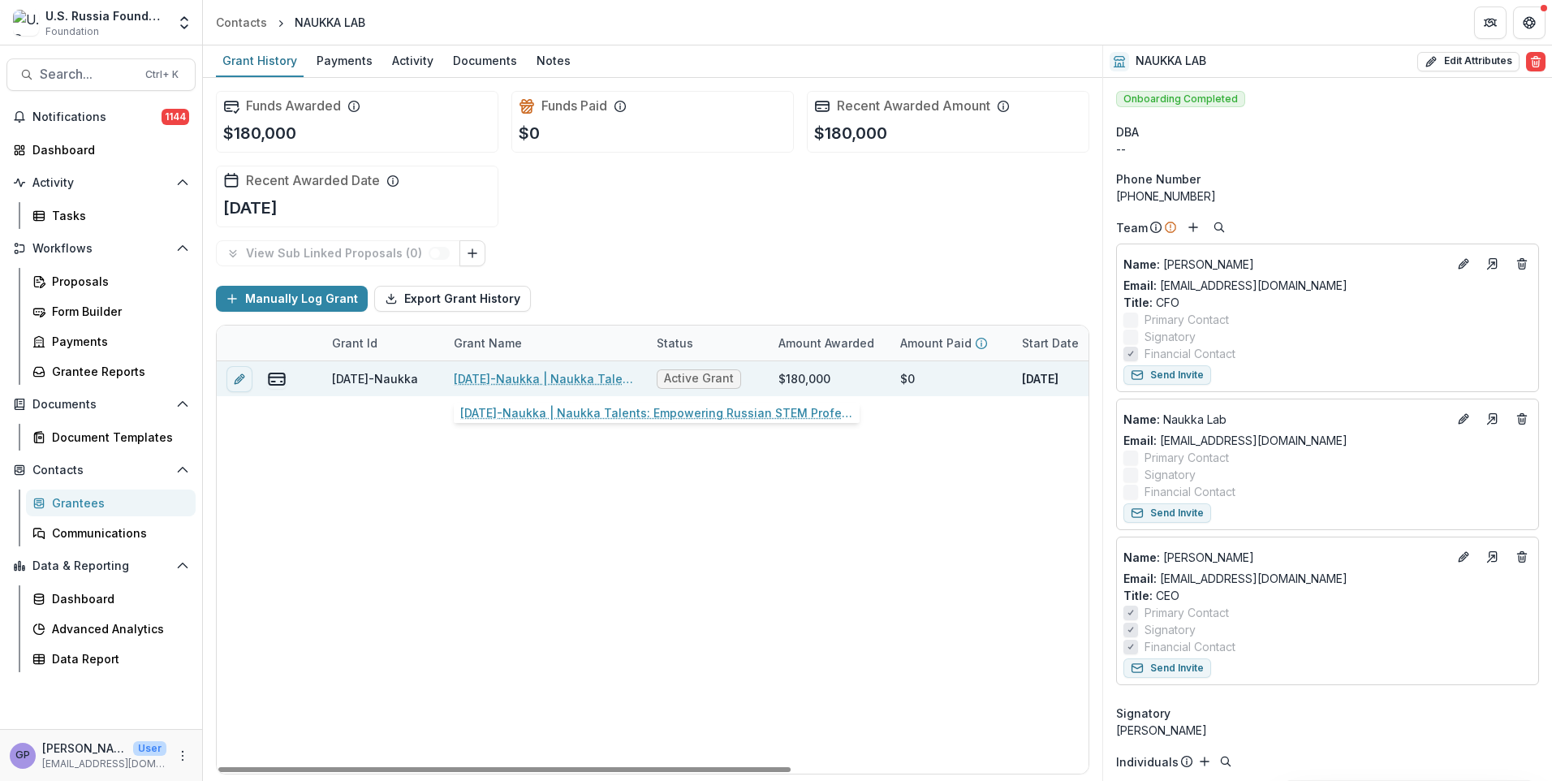
click at [508, 384] on link "[DATE]-Naukka | Naukka Talents: Empowering Russian STEM Professionals for Globa…" at bounding box center [545, 378] width 183 height 17
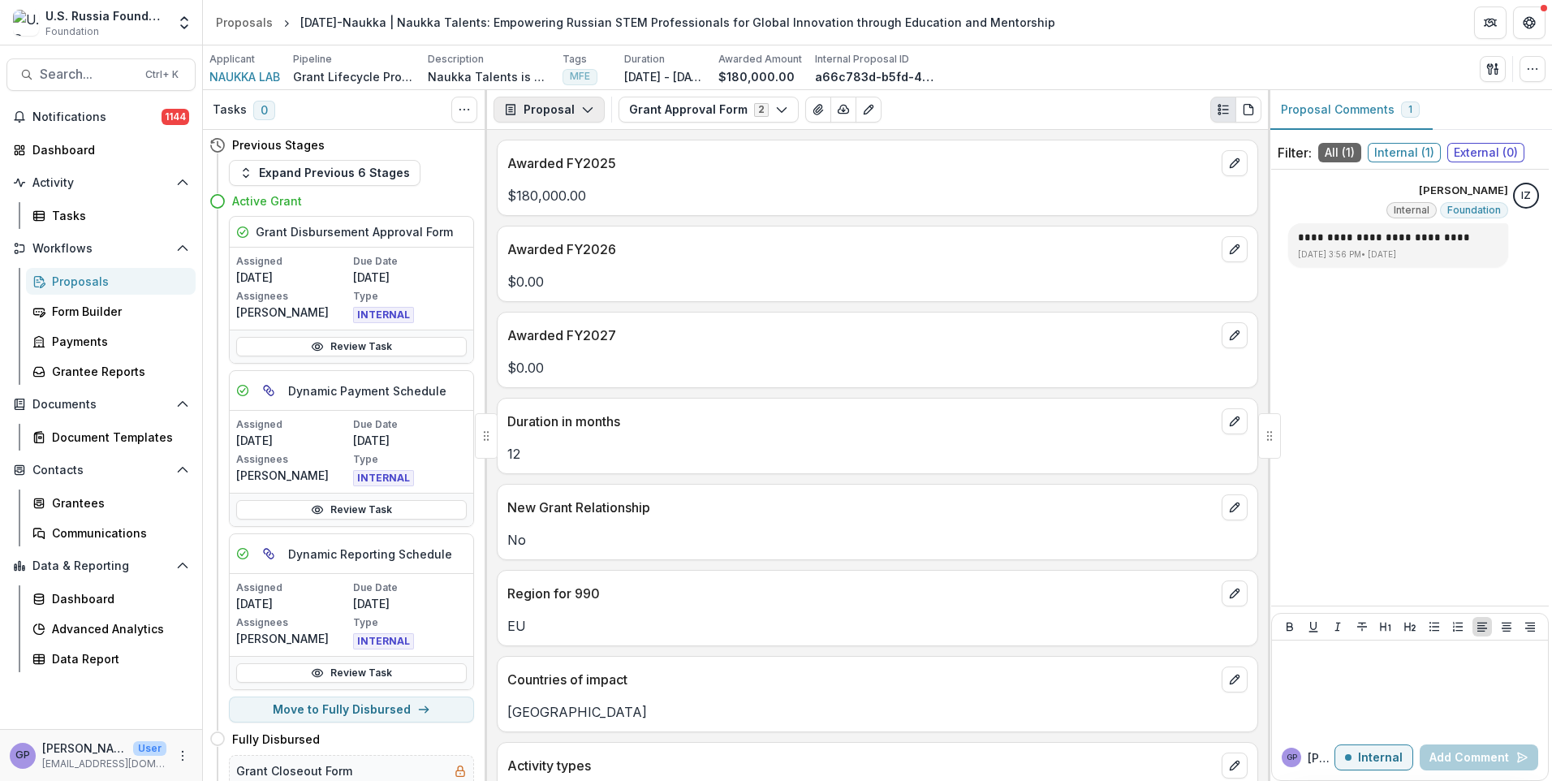
click at [585, 105] on icon "button" at bounding box center [587, 109] width 13 height 13
click at [589, 175] on div "Payments" at bounding box center [600, 173] width 149 height 17
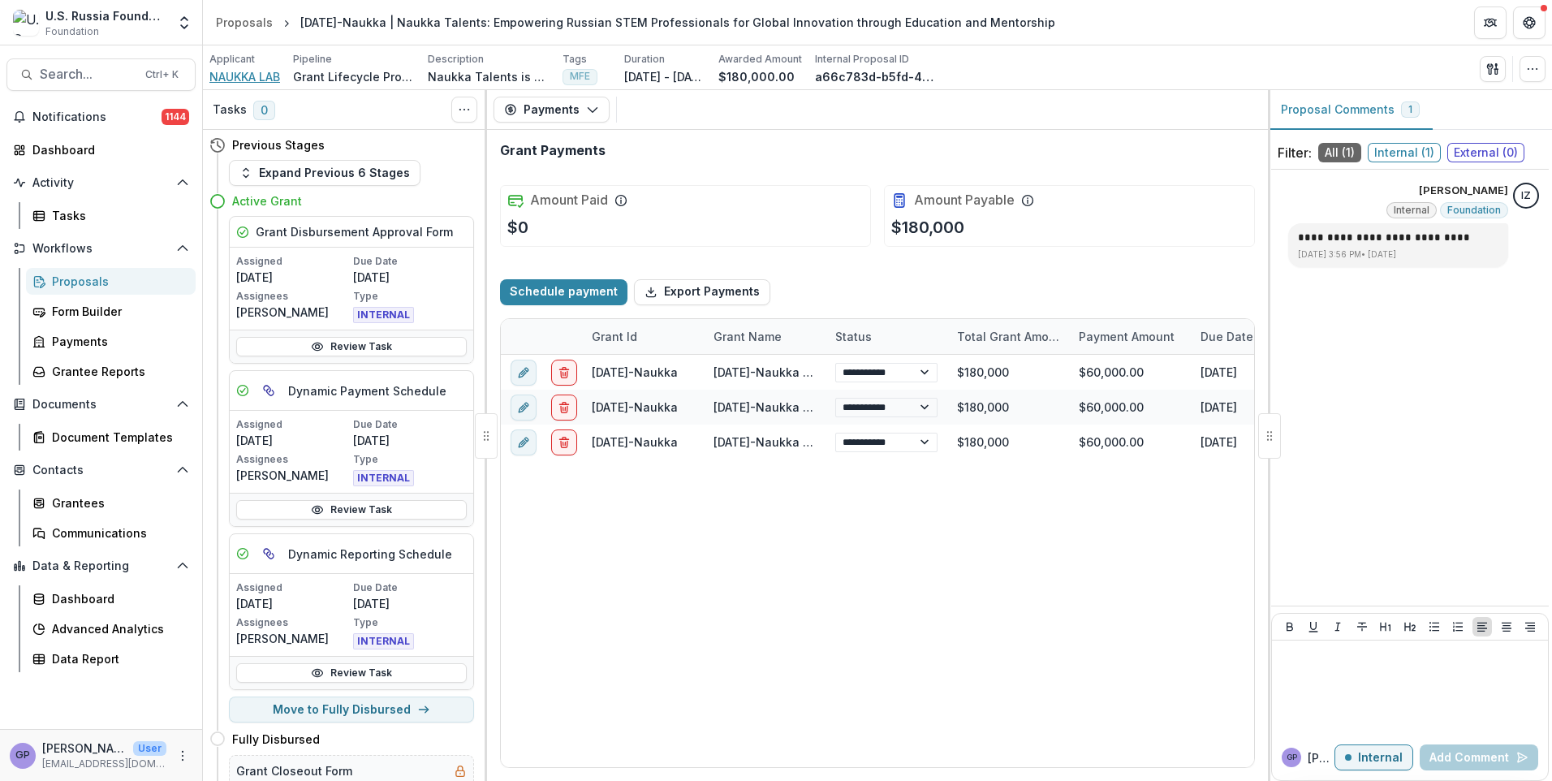
click at [234, 76] on span "NAUKKA LAB" at bounding box center [244, 76] width 71 height 17
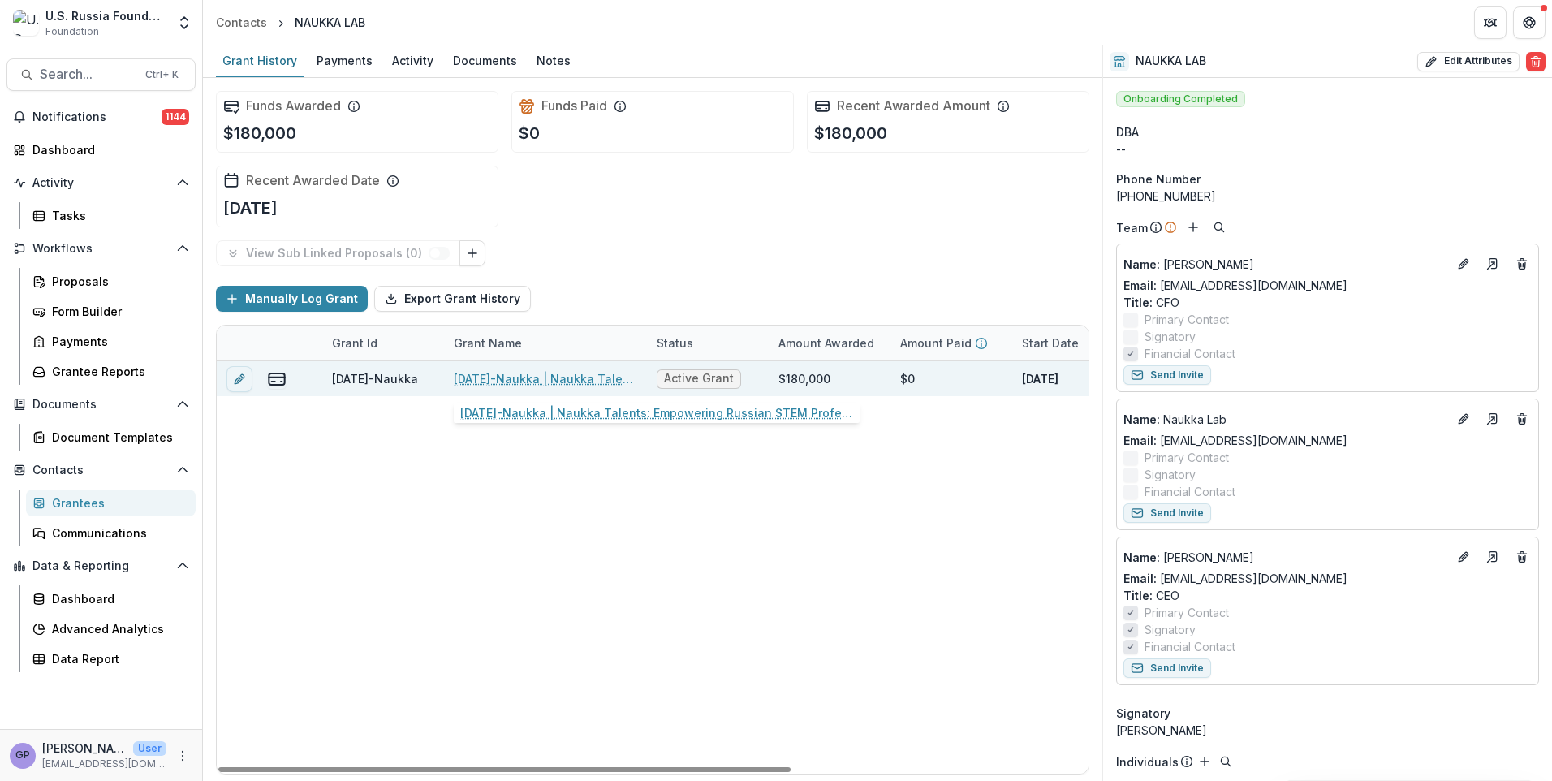
click at [556, 384] on link "[DATE]-Naukka | Naukka Talents: Empowering Russian STEM Professionals for Globa…" at bounding box center [545, 378] width 183 height 17
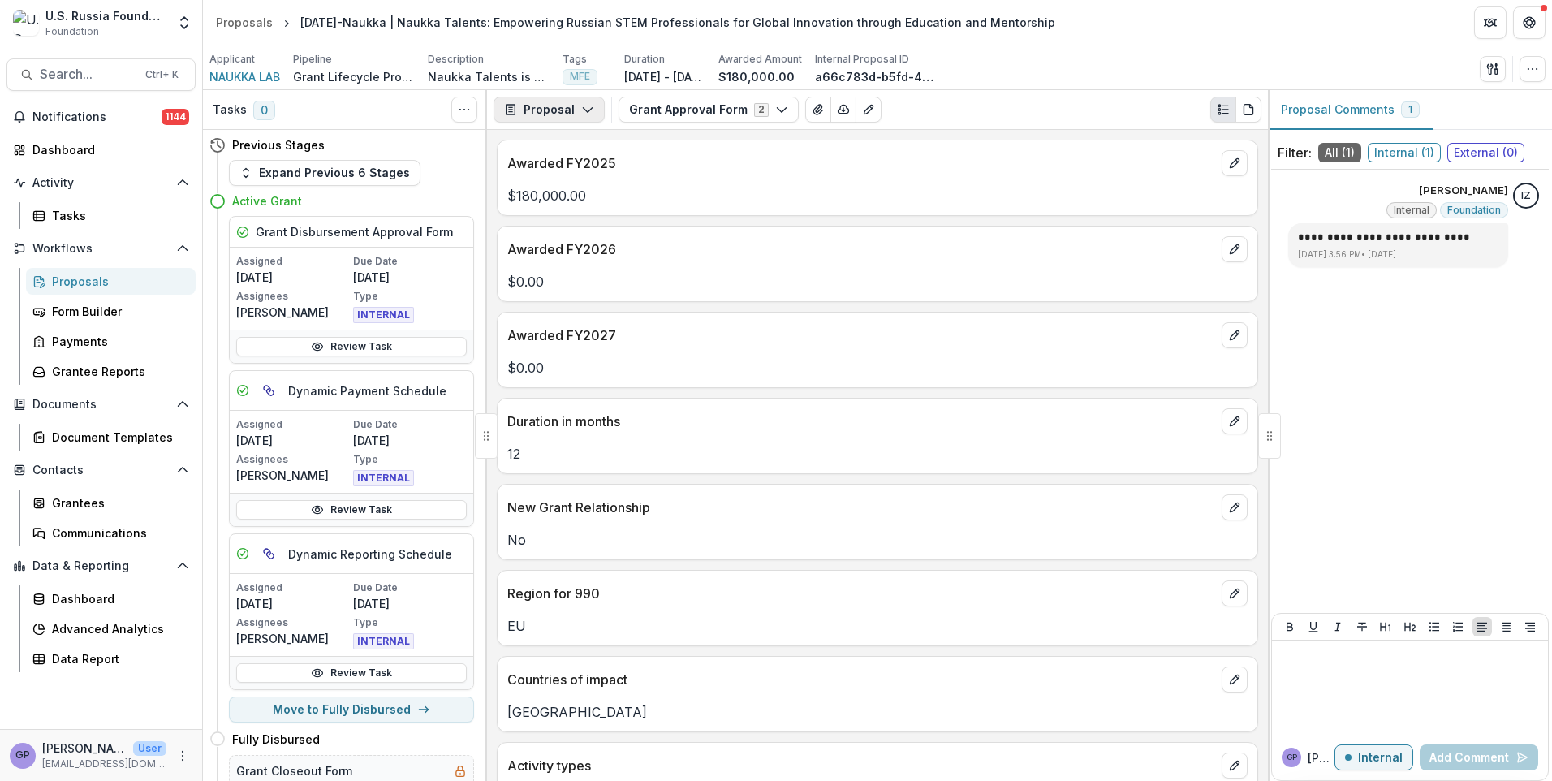
click at [586, 110] on icon "button" at bounding box center [587, 109] width 13 height 13
click at [245, 77] on span "NAUKKA LAB" at bounding box center [244, 76] width 71 height 17
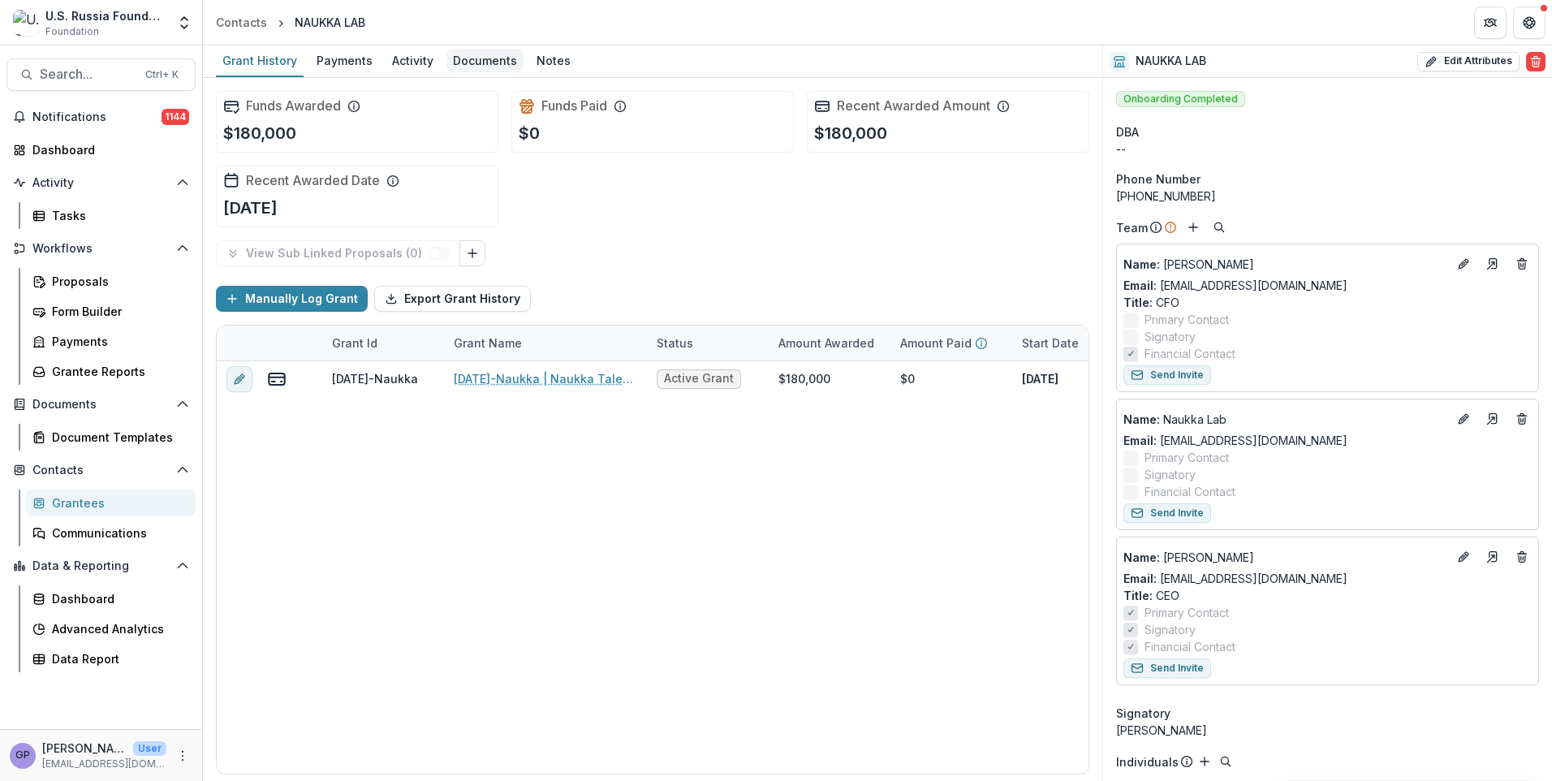
click at [498, 62] on div "Documents" at bounding box center [485, 61] width 77 height 24
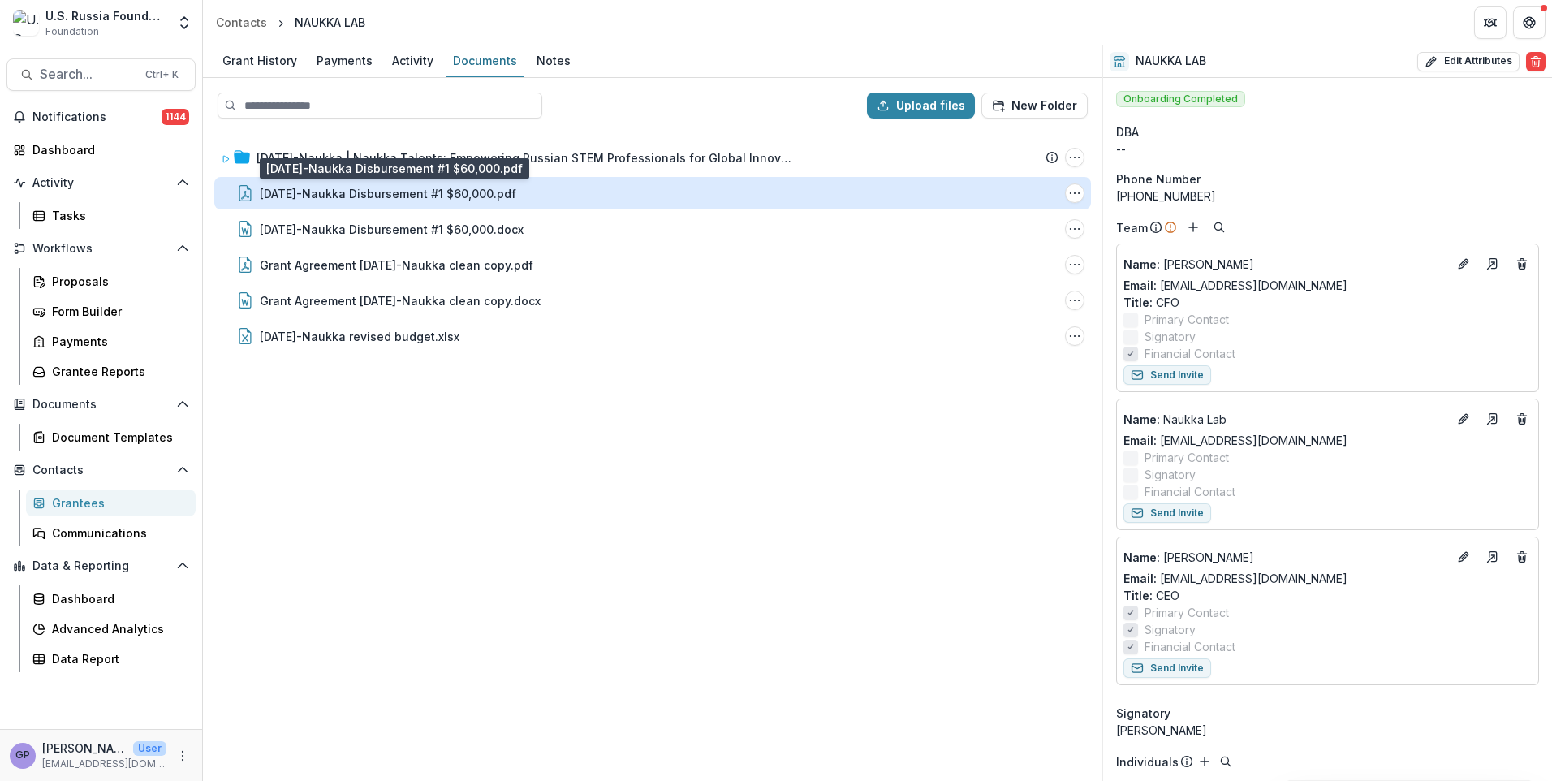
click at [494, 192] on div "[DATE]-Naukka Disbursement #1 $60,000.pdf" at bounding box center [388, 193] width 257 height 17
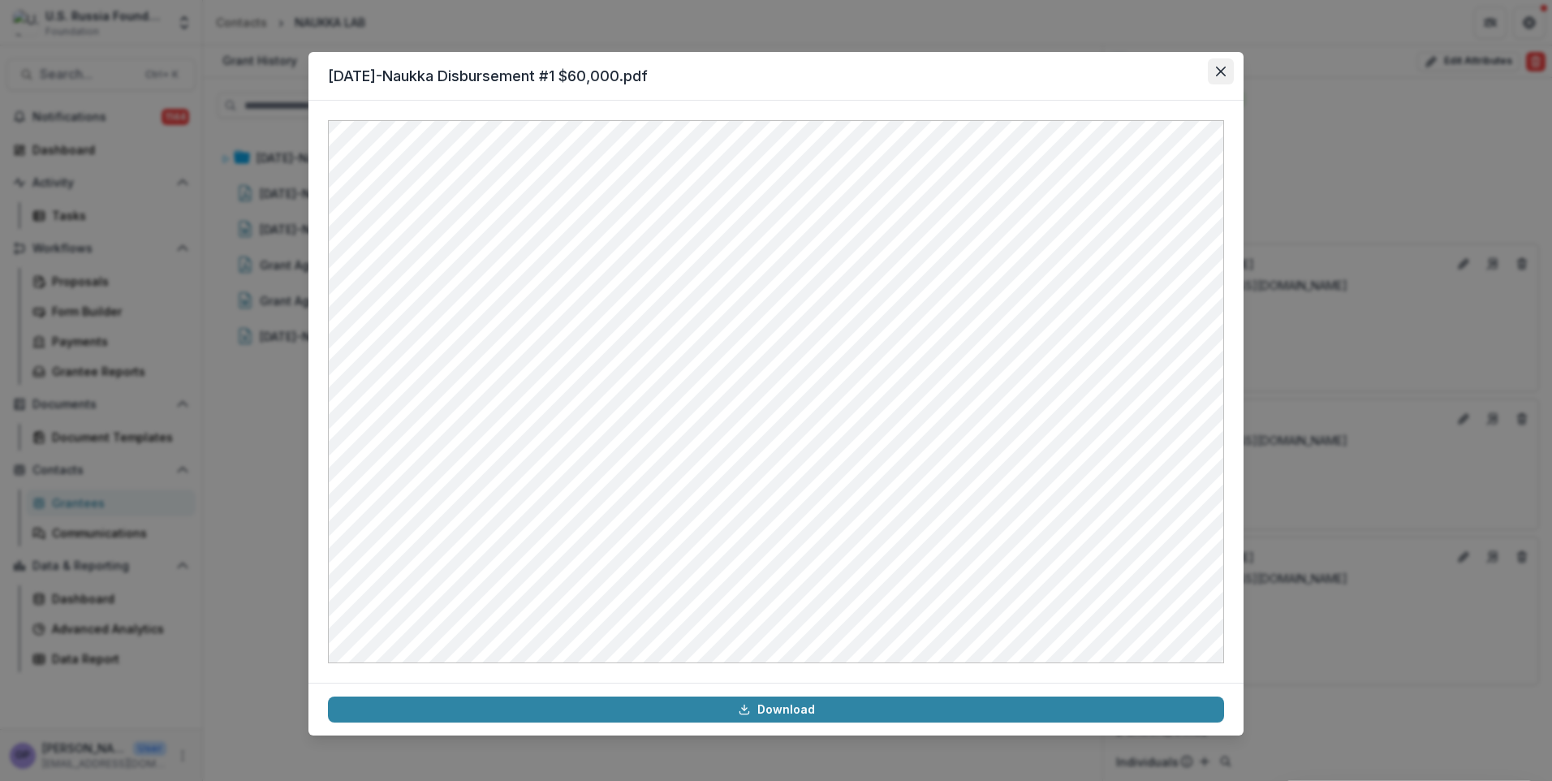
click at [1222, 72] on icon "Close" at bounding box center [1221, 72] width 10 height 10
